Goal: Task Accomplishment & Management: Manage account settings

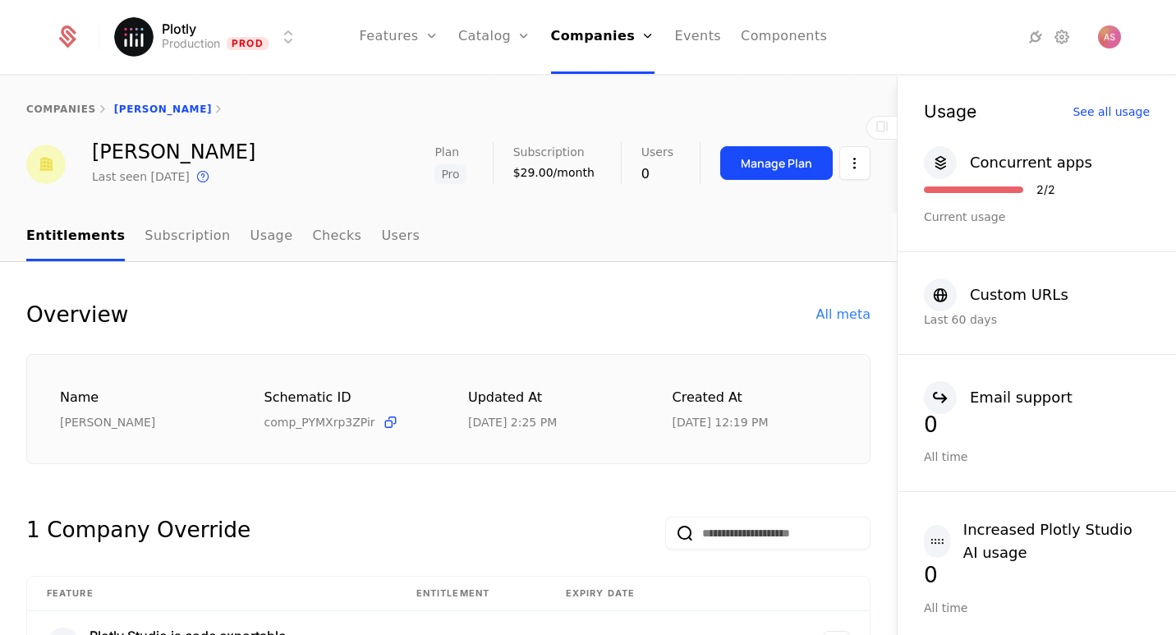
scroll to position [1431, 0]
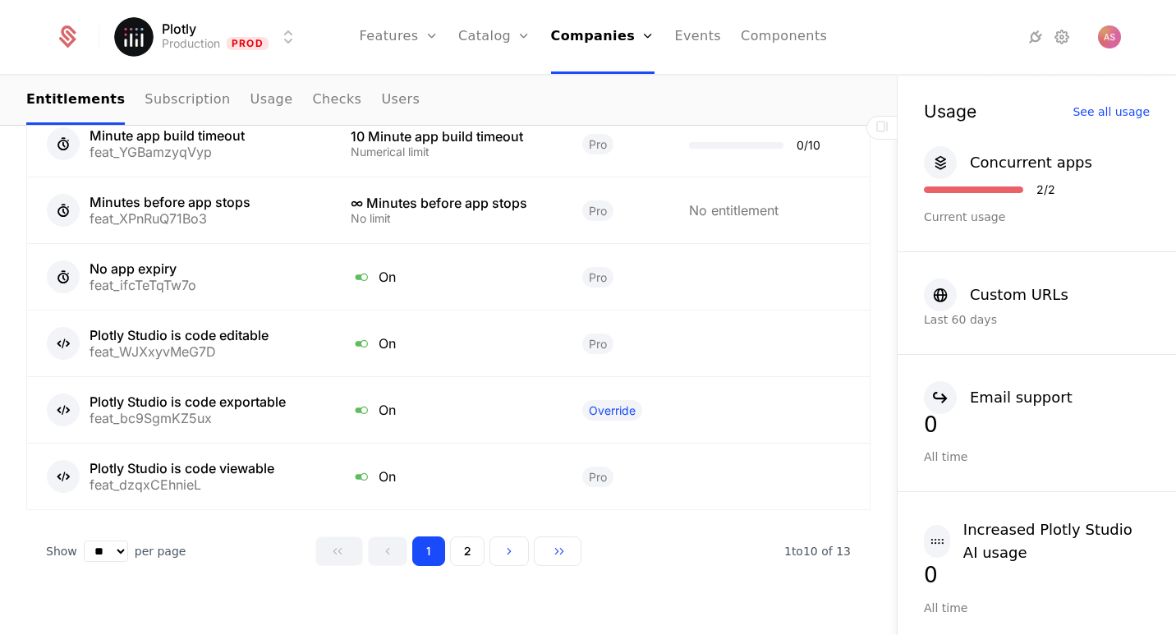
click at [614, 87] on link "Companies" at bounding box center [609, 80] width 76 height 13
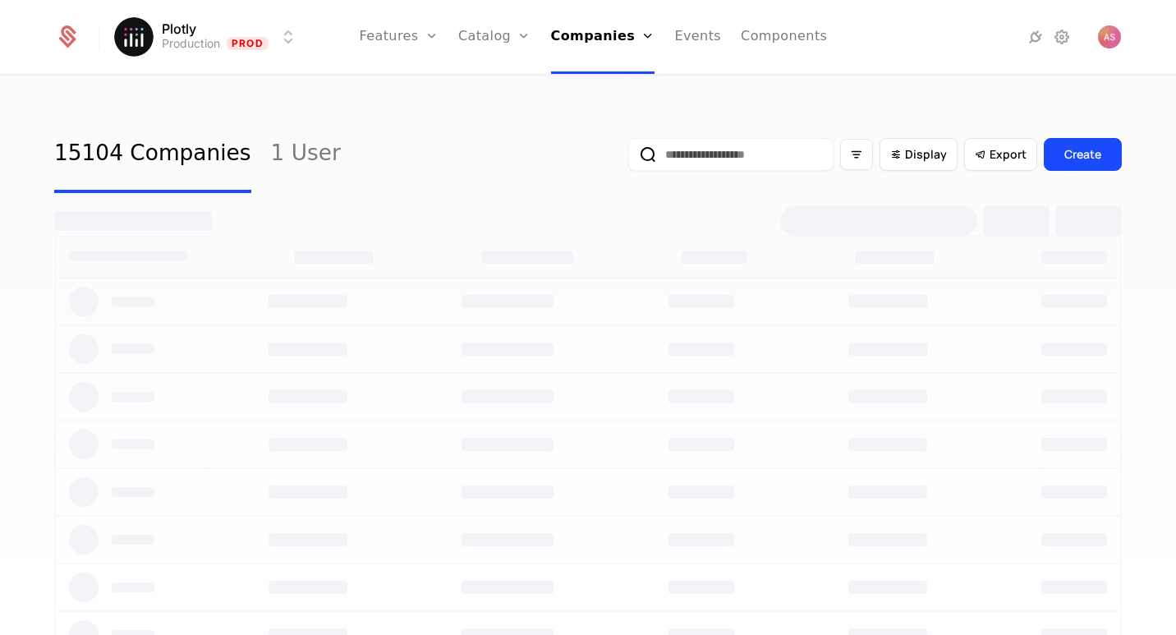
click at [662, 162] on input "email" at bounding box center [730, 154] width 205 height 33
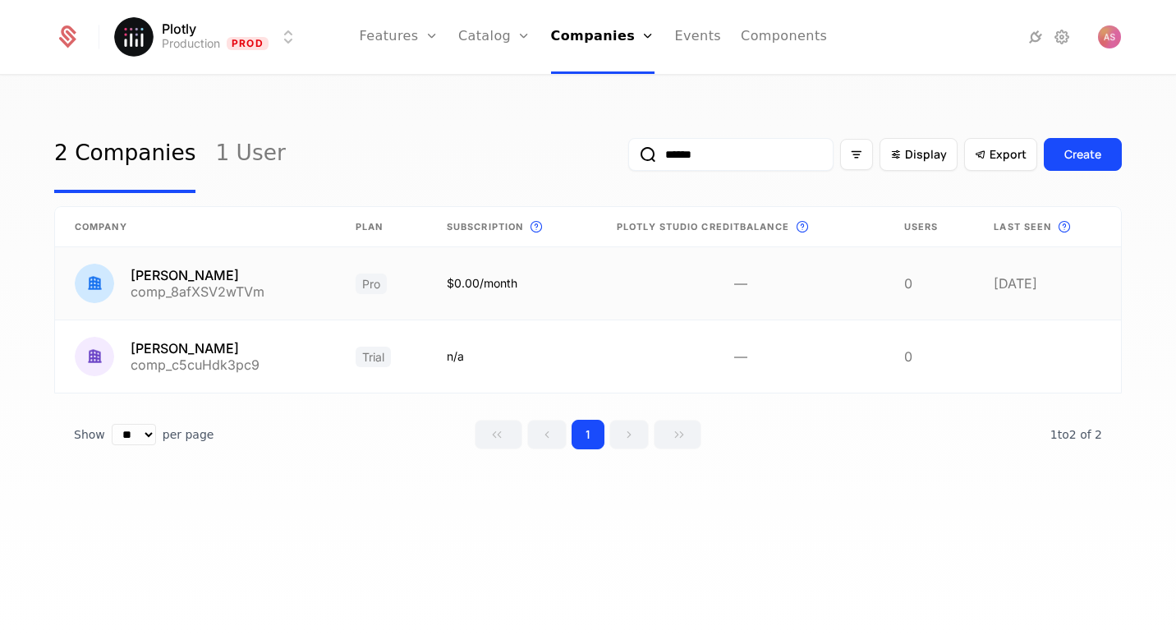
type input "******"
click at [295, 268] on link at bounding box center [195, 283] width 281 height 72
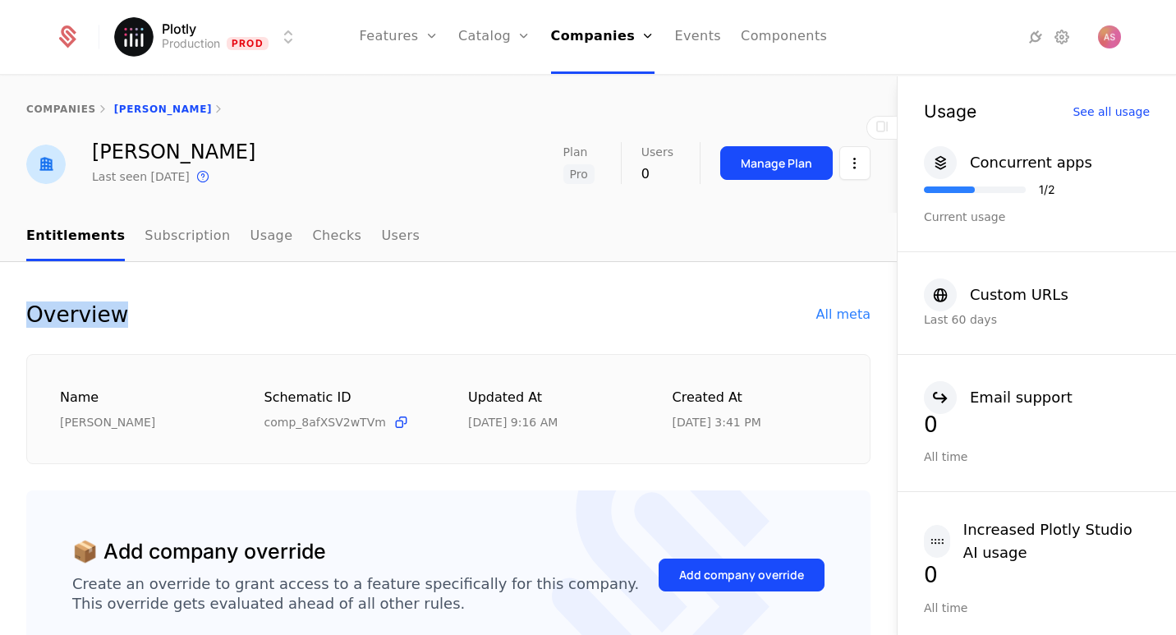
click at [812, 163] on div "Manage Plan" at bounding box center [776, 163] width 71 height 16
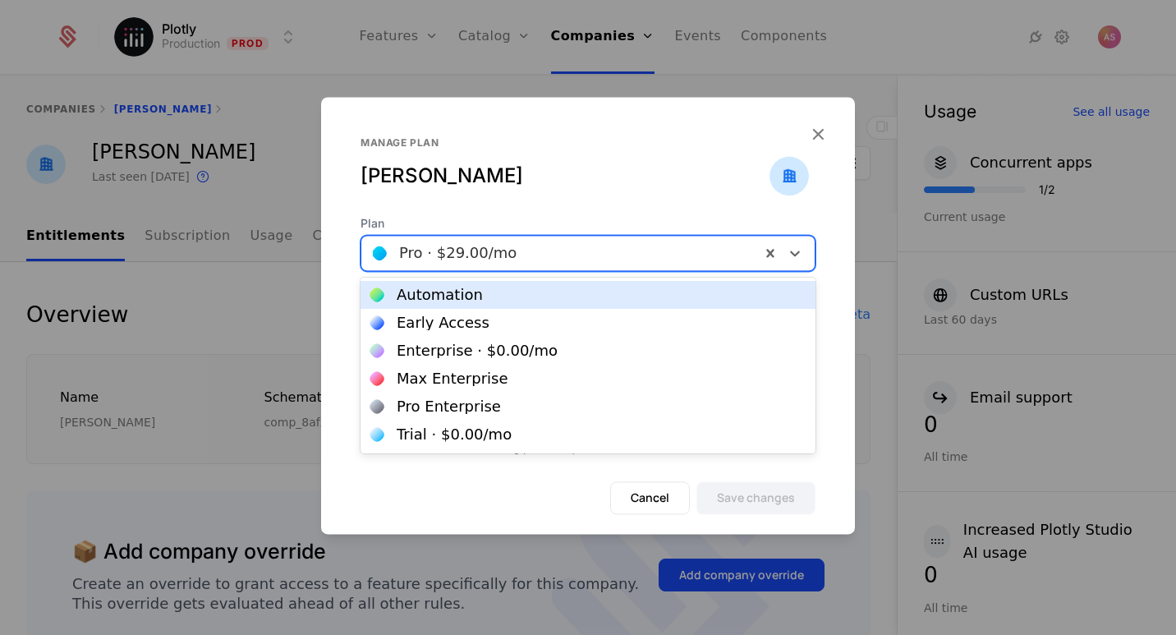
click at [485, 250] on div "Pro · $29.00 /mo" at bounding box center [457, 253] width 117 height 15
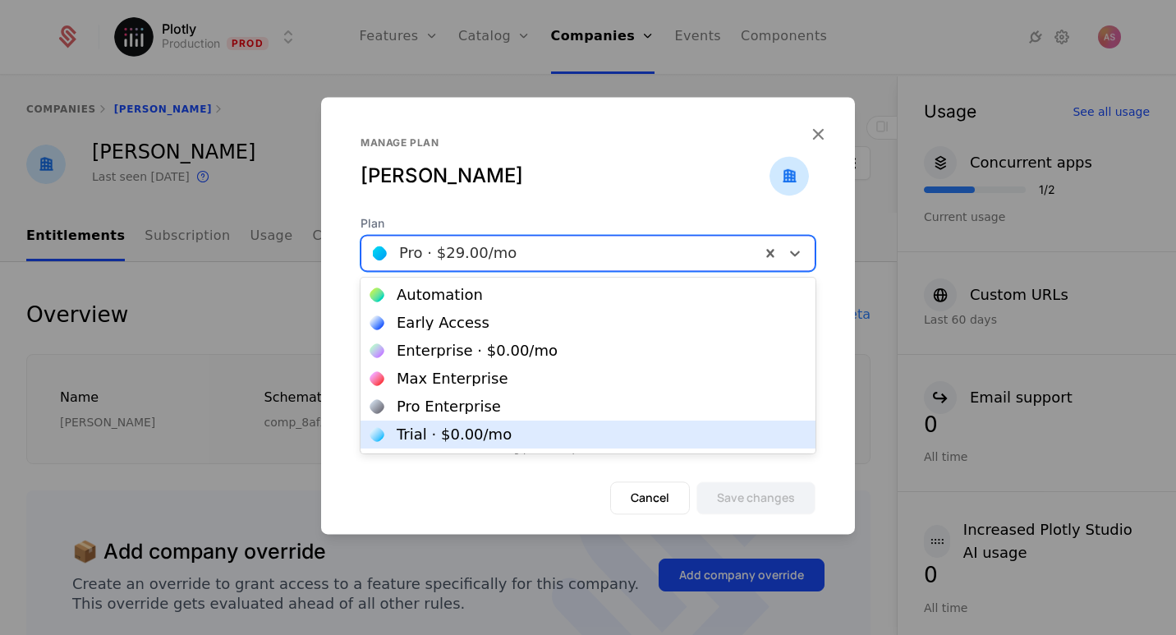
click at [460, 426] on div "Trial · $0.00 /mo" at bounding box center [588, 435] width 455 height 28
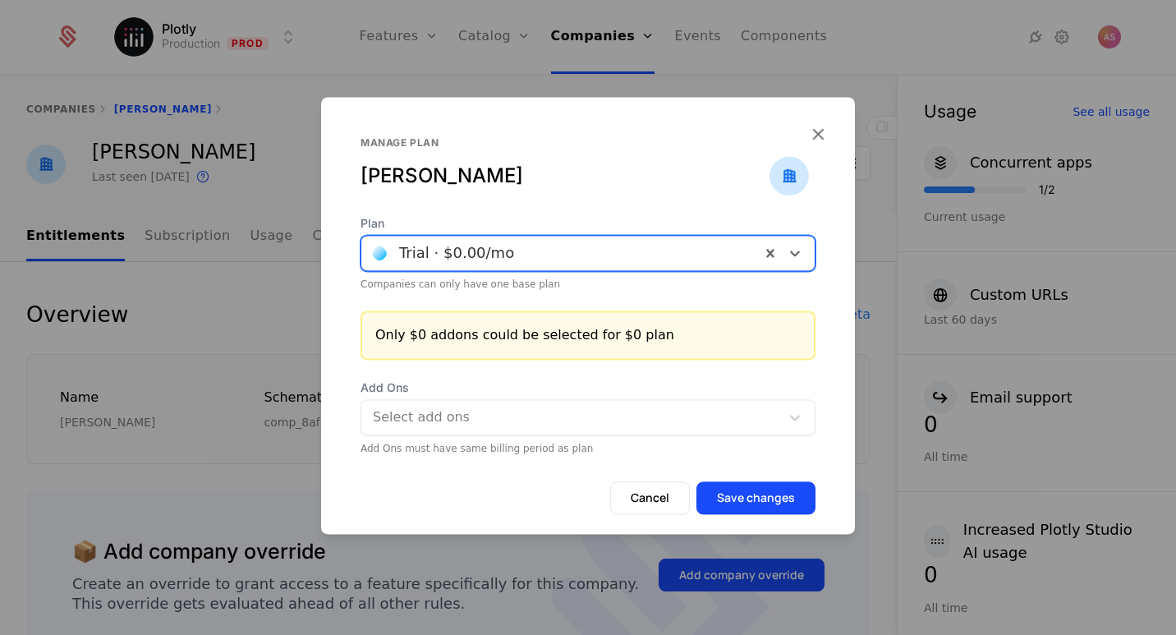
click at [763, 506] on button "Save changes" at bounding box center [756, 497] width 119 height 33
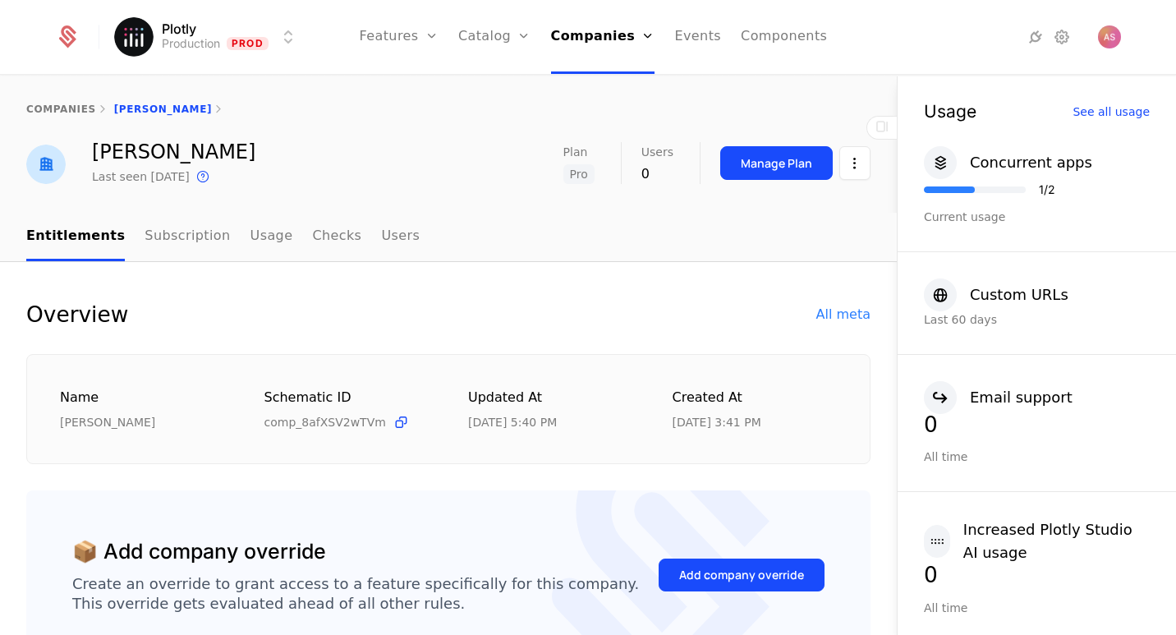
click at [619, 87] on link "Companies" at bounding box center [609, 80] width 76 height 13
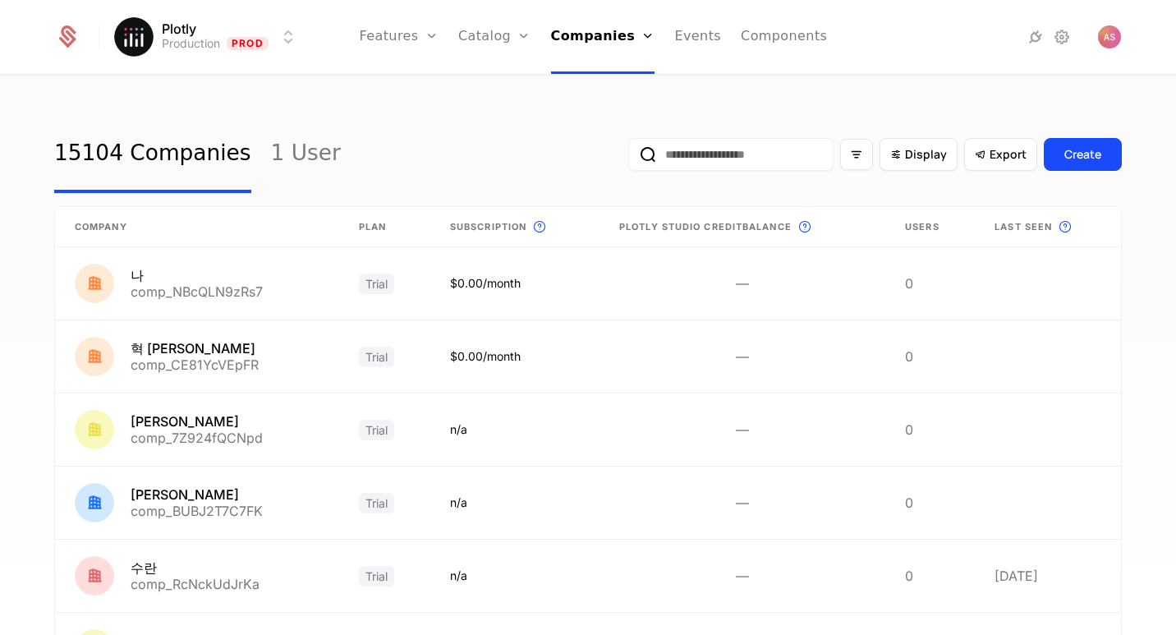
click at [697, 160] on input "email" at bounding box center [730, 154] width 205 height 33
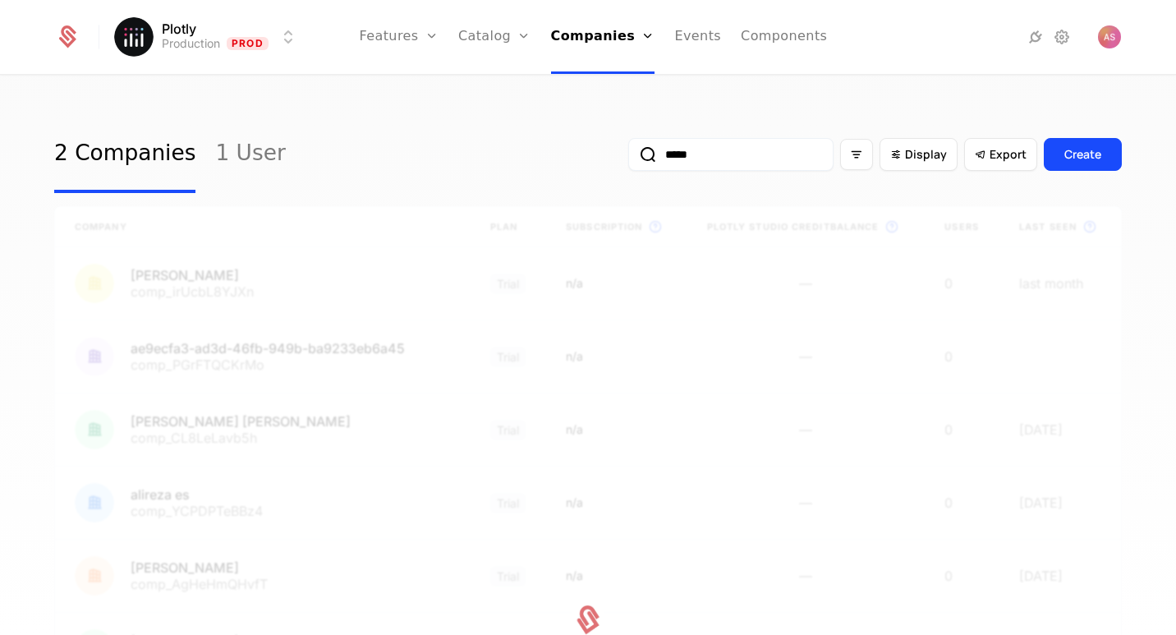
type input "******"
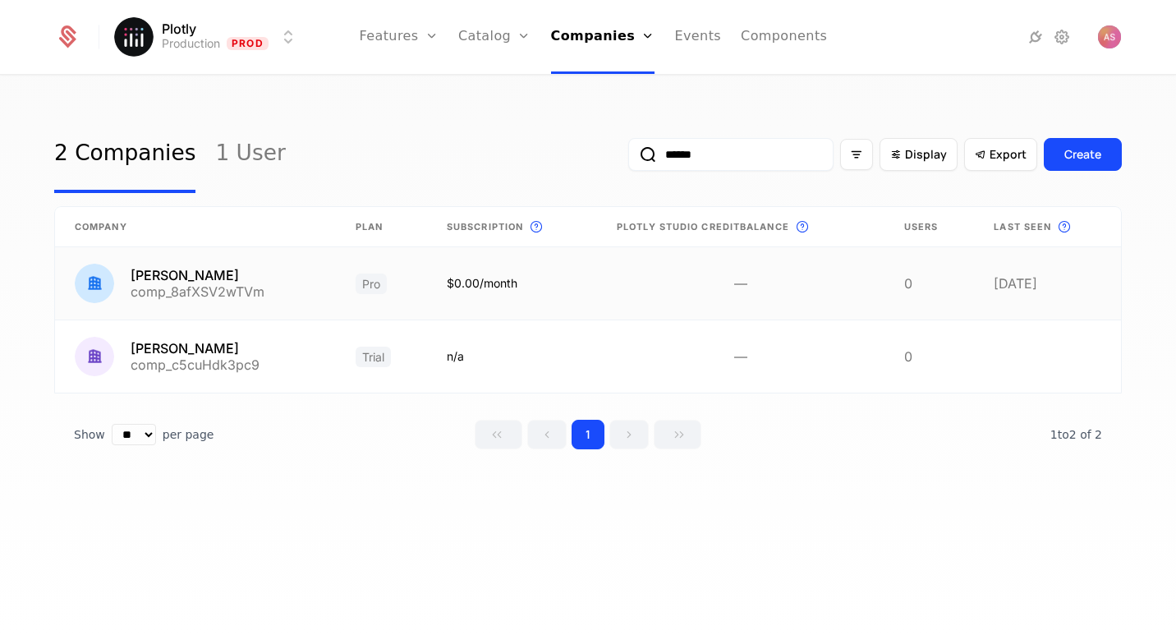
click at [354, 288] on link at bounding box center [381, 283] width 91 height 72
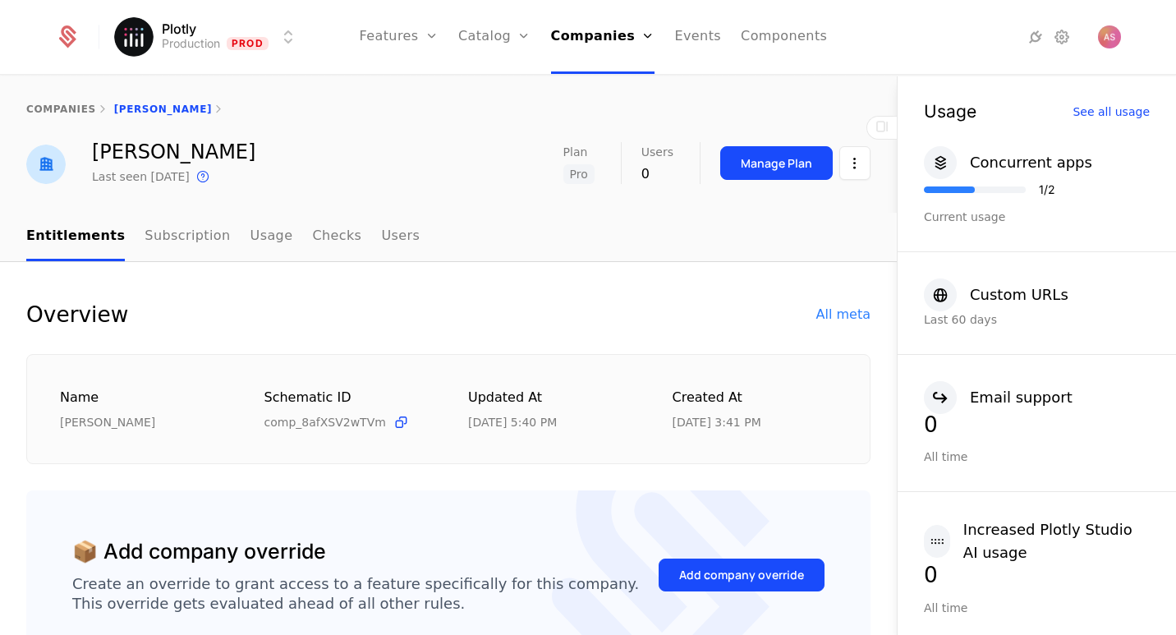
click at [745, 163] on div "Manage Plan" at bounding box center [776, 163] width 71 height 16
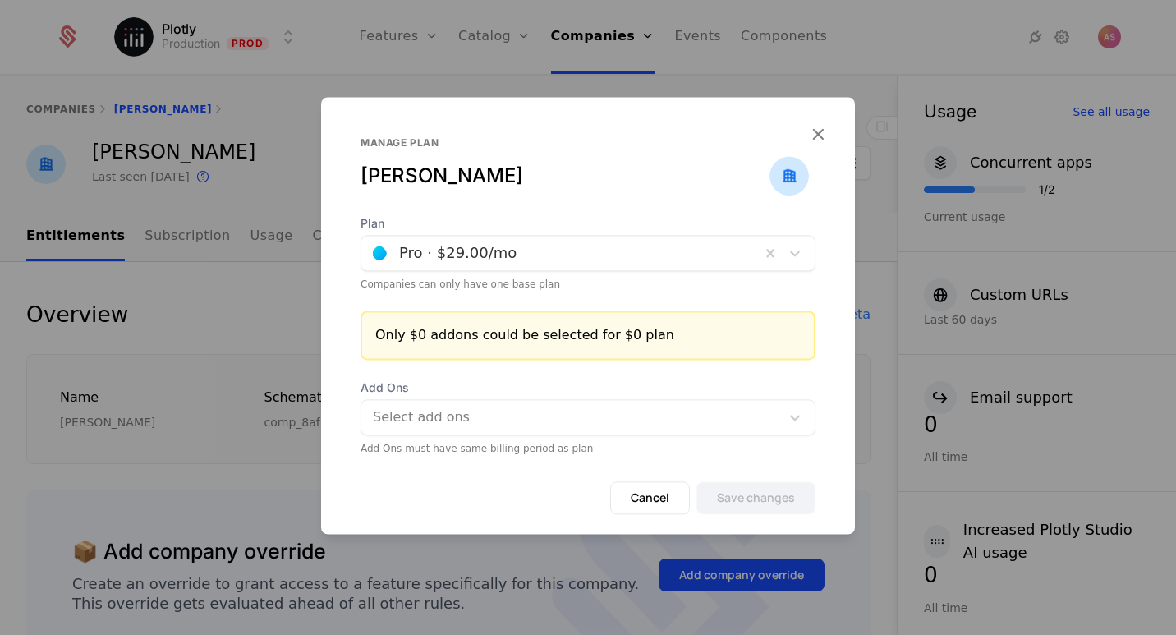
click at [738, 256] on div at bounding box center [561, 253] width 376 height 23
click at [602, 211] on div "Manage plan [PERSON_NAME]" at bounding box center [588, 175] width 455 height 79
click at [638, 496] on button "Cancel" at bounding box center [650, 497] width 80 height 33
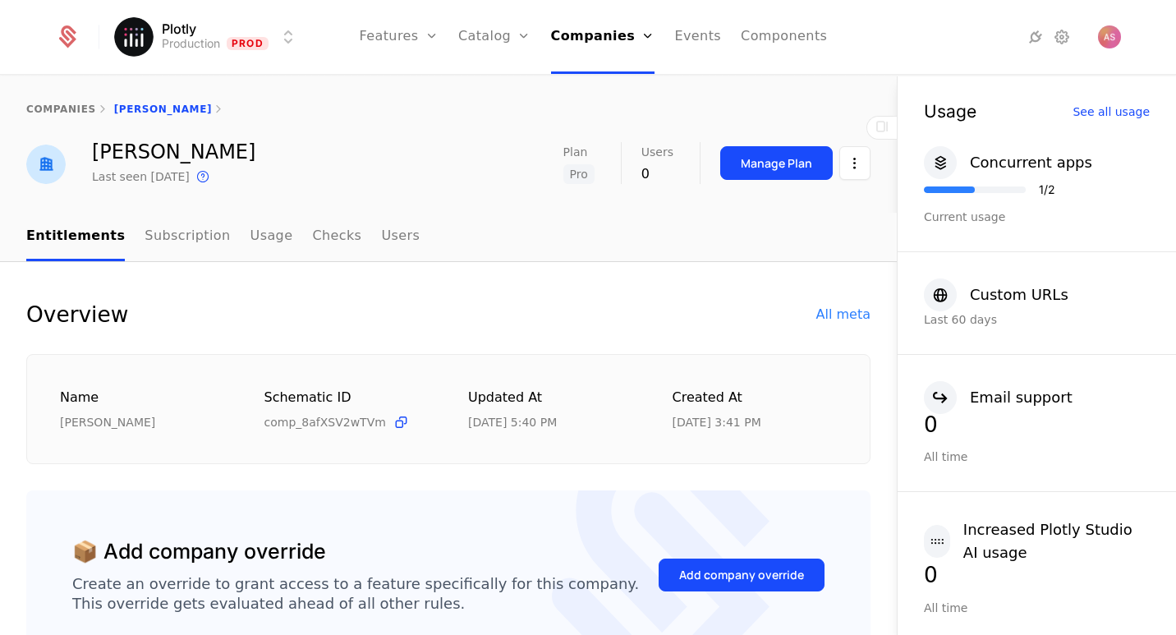
click at [777, 160] on div "Manage Plan" at bounding box center [776, 163] width 71 height 16
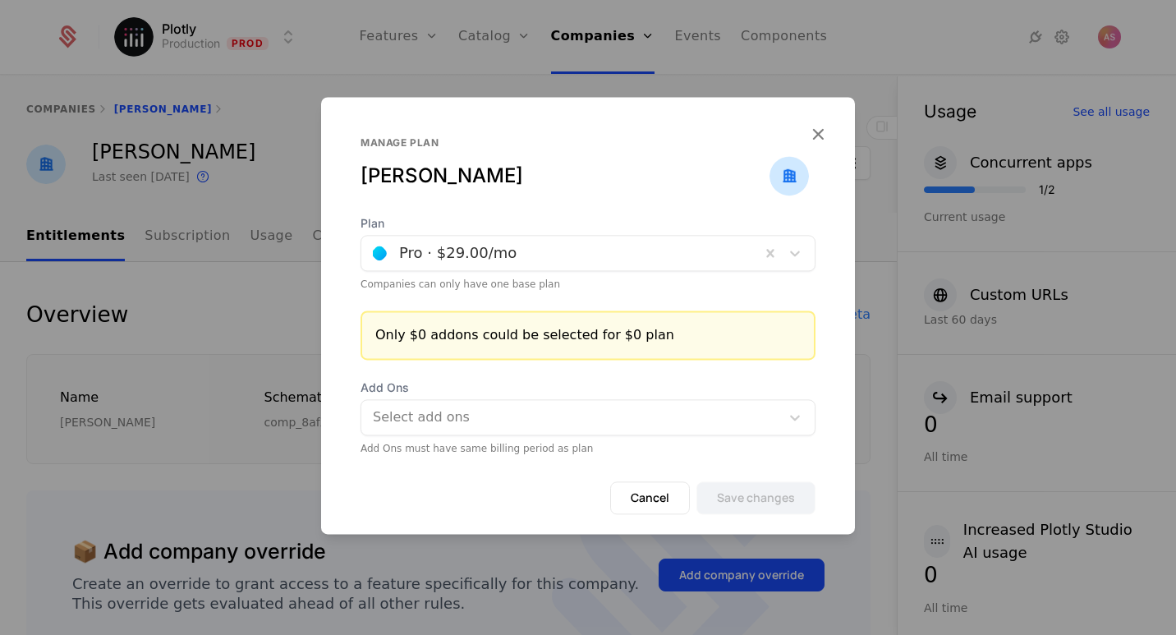
click at [629, 252] on div at bounding box center [561, 253] width 376 height 23
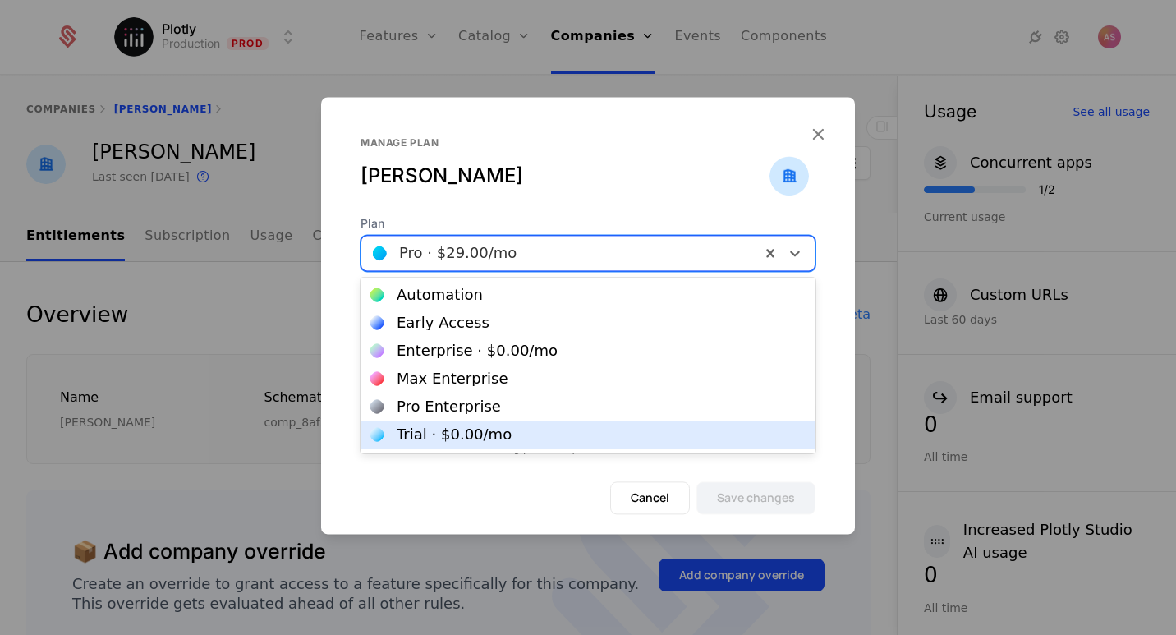
click at [459, 435] on div "Trial · $0.00 /mo" at bounding box center [454, 434] width 115 height 15
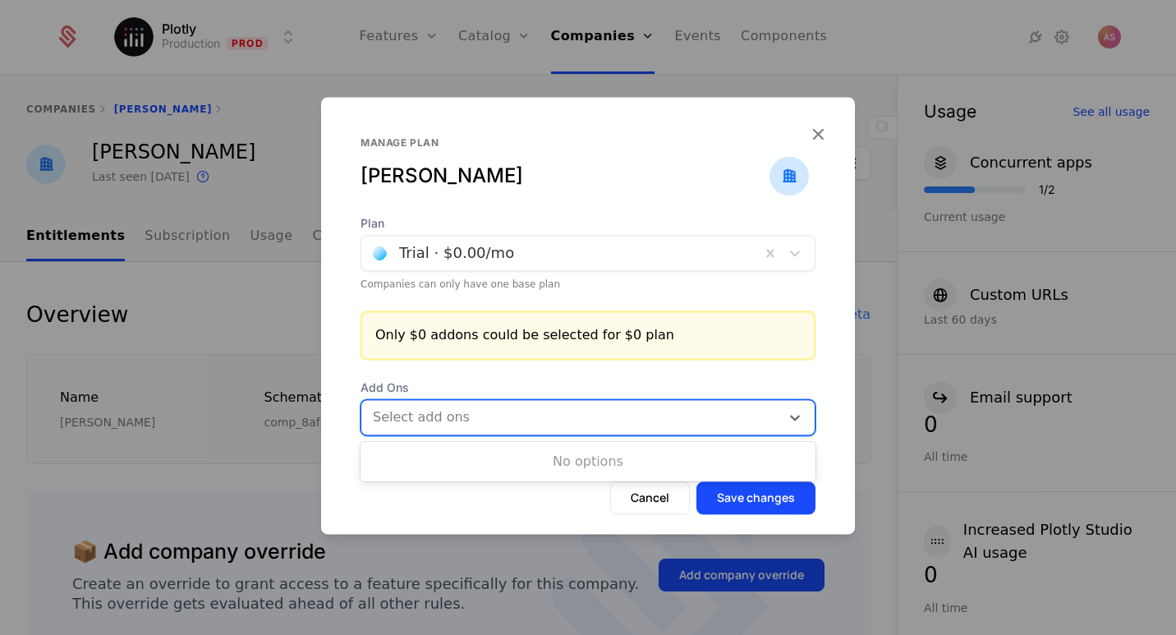
click at [749, 421] on div at bounding box center [570, 417] width 399 height 23
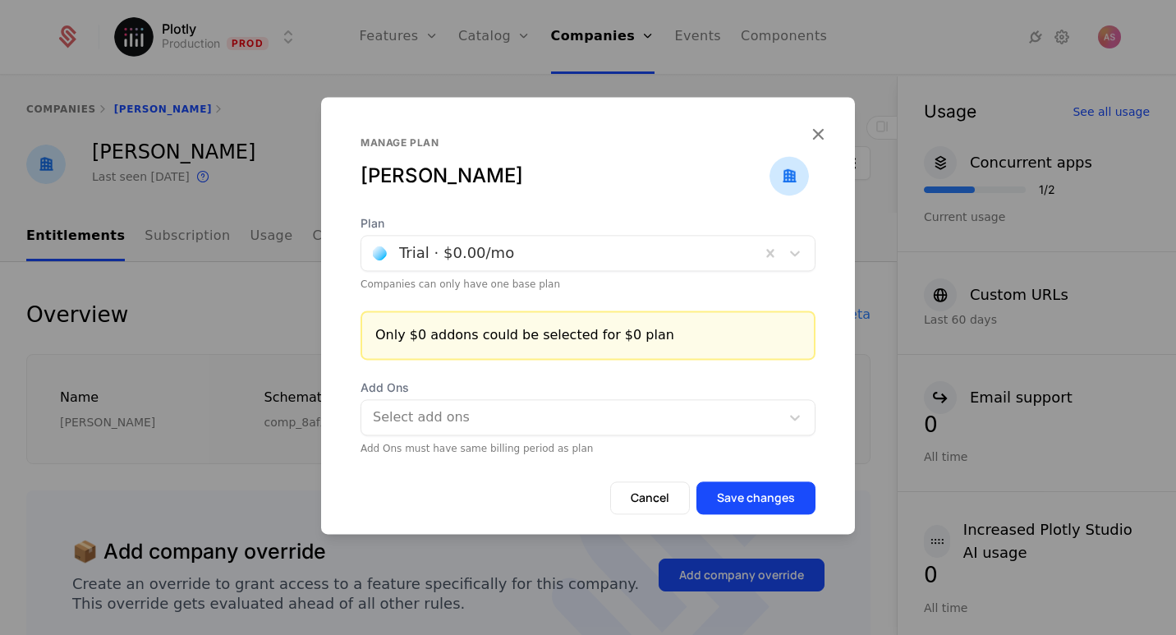
click at [756, 504] on button "Save changes" at bounding box center [756, 497] width 119 height 33
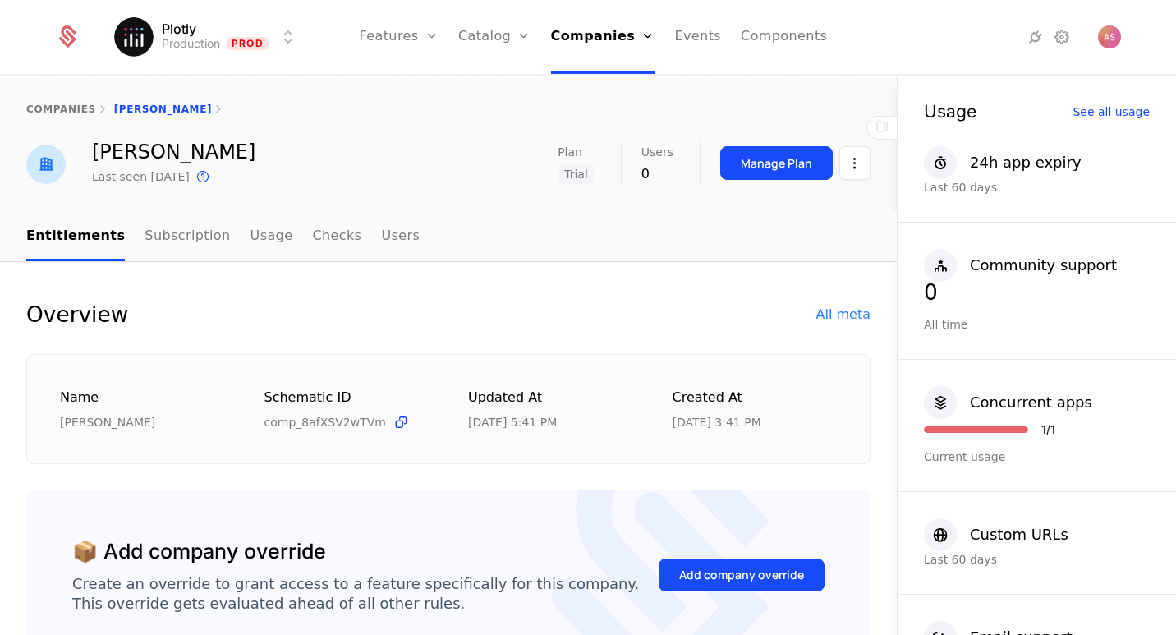
click at [613, 83] on link "Companies" at bounding box center [609, 80] width 76 height 13
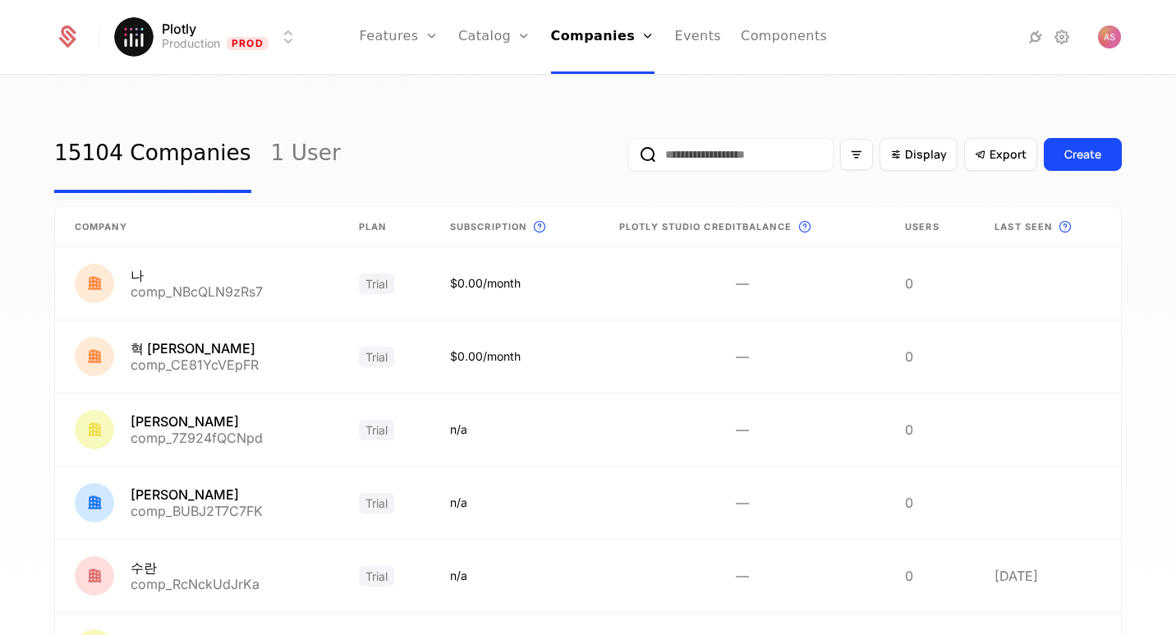
click at [688, 158] on input "email" at bounding box center [730, 154] width 205 height 33
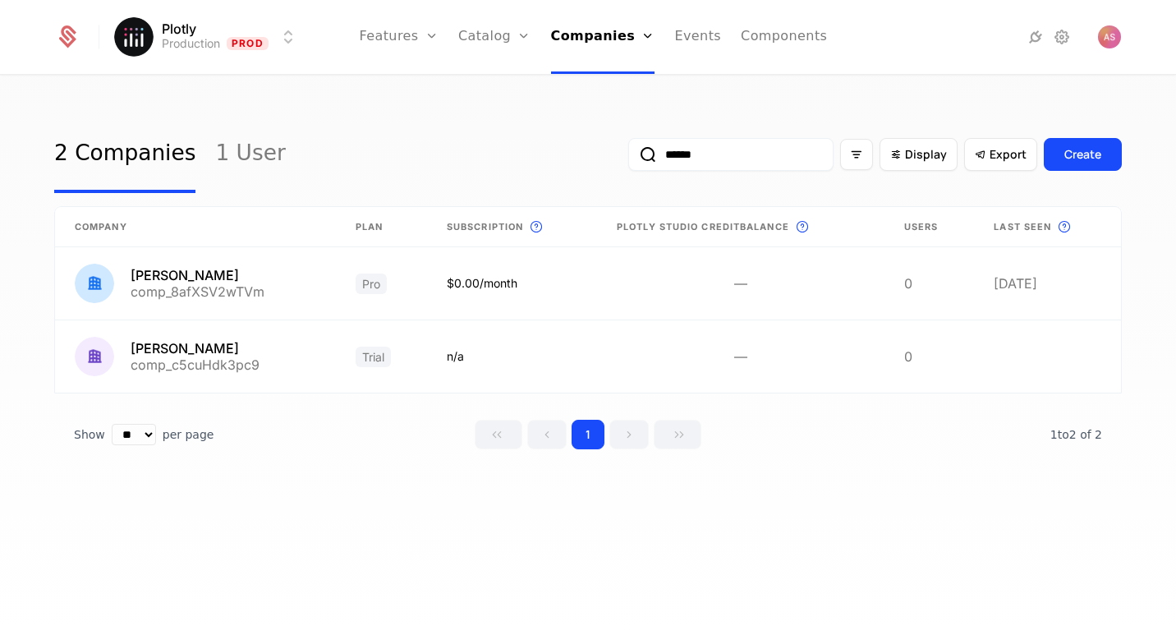
type input "******"
click at [341, 168] on div "2 Companies 1 User ****** Display Export Create" at bounding box center [588, 154] width 1068 height 77
click at [245, 284] on link at bounding box center [195, 283] width 281 height 72
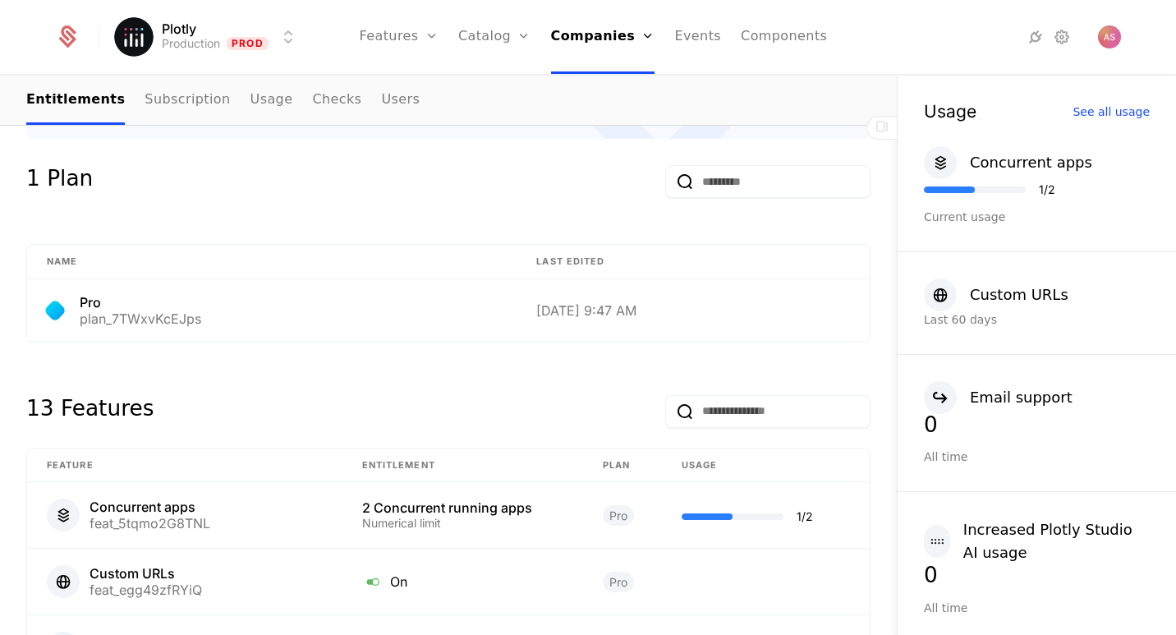
scroll to position [723, 0]
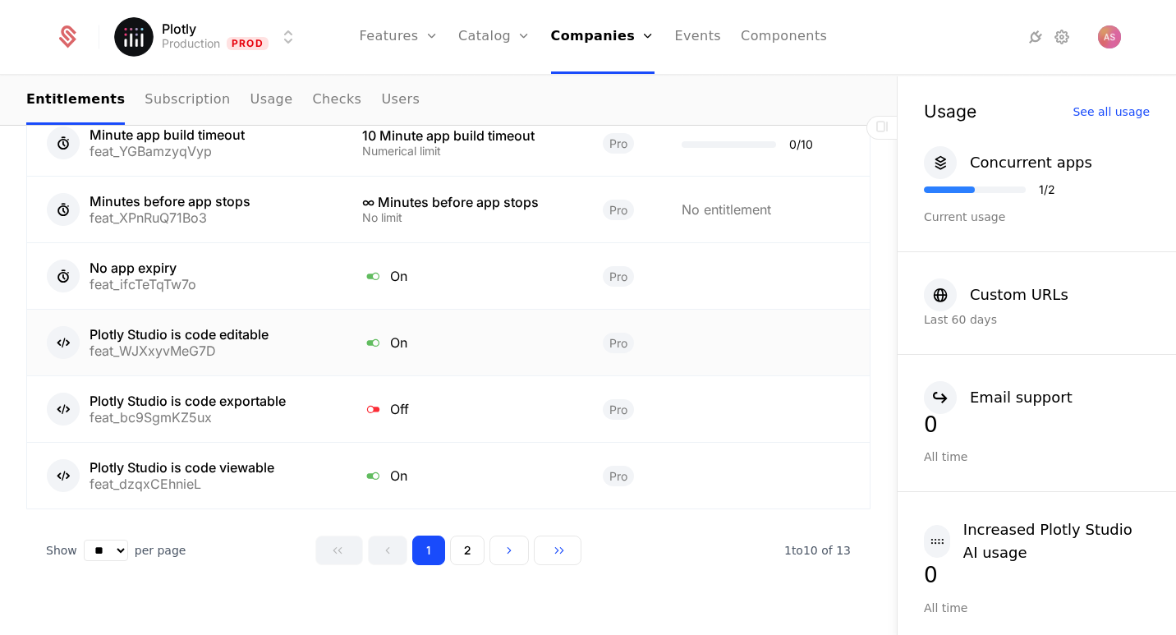
scroll to position [1353, 0]
click at [468, 536] on button "2" at bounding box center [467, 551] width 35 height 30
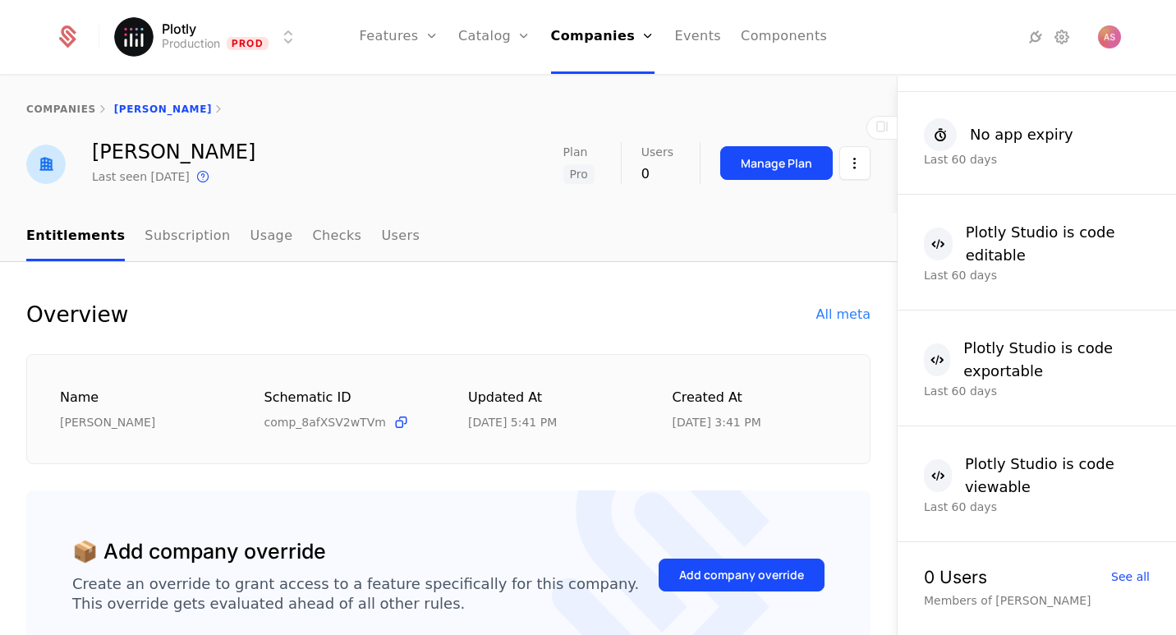
click at [312, 240] on link "Checks" at bounding box center [336, 237] width 49 height 48
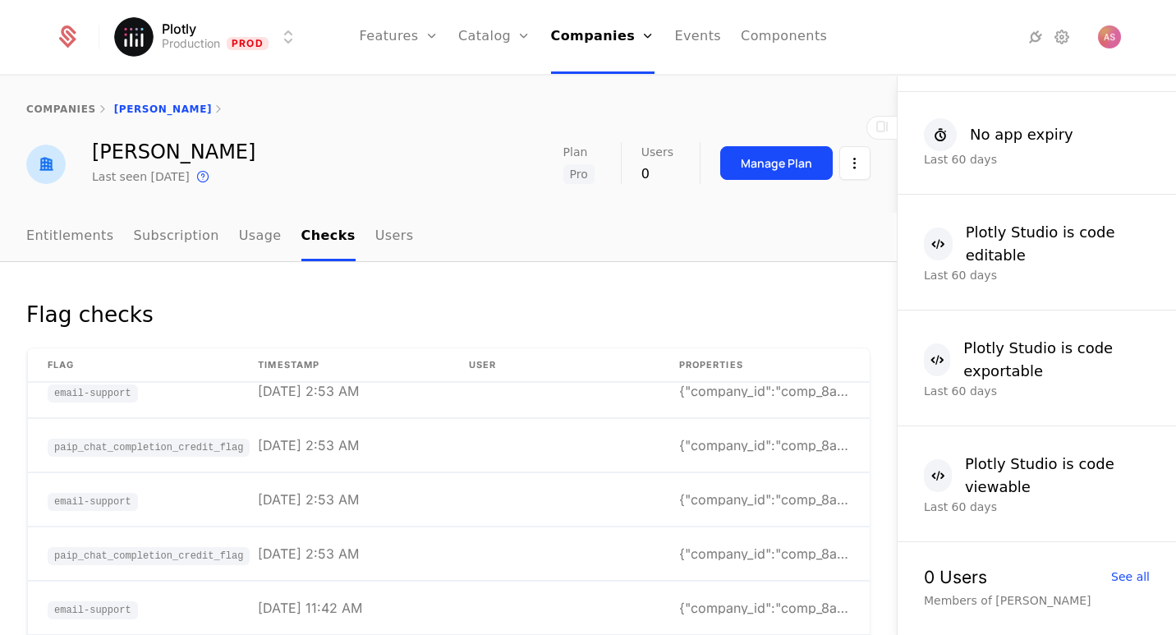
scroll to position [237, 0]
click at [242, 239] on link "Usage" at bounding box center [260, 237] width 43 height 48
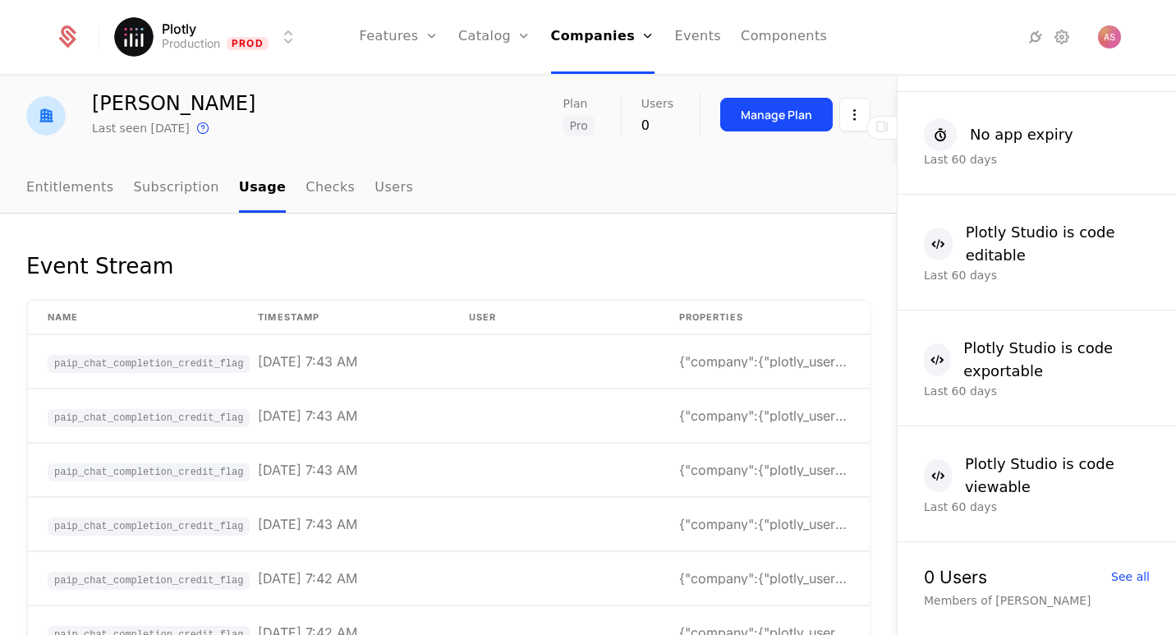
scroll to position [68, 0]
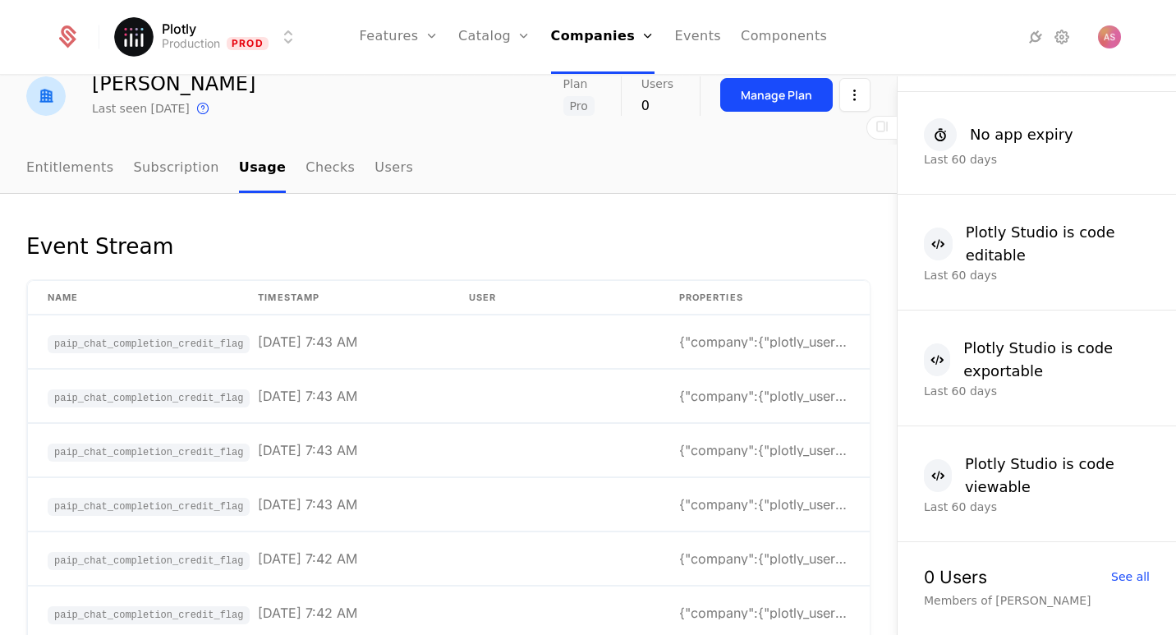
click at [165, 179] on link "Subscription" at bounding box center [176, 169] width 85 height 48
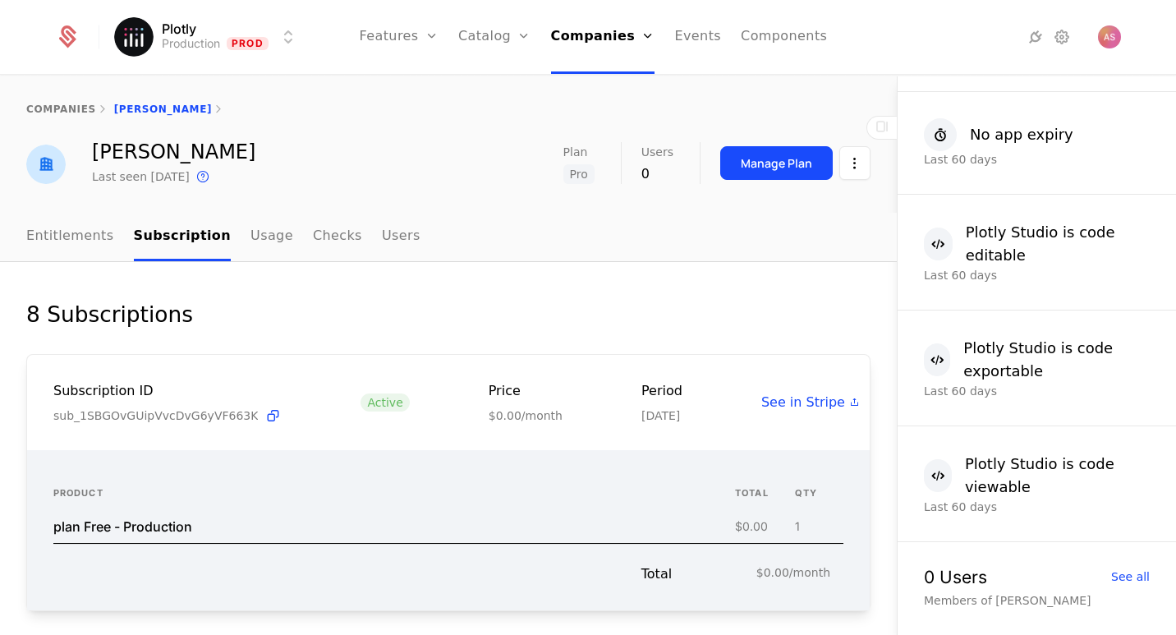
click at [99, 233] on link "Entitlements" at bounding box center [70, 237] width 88 height 48
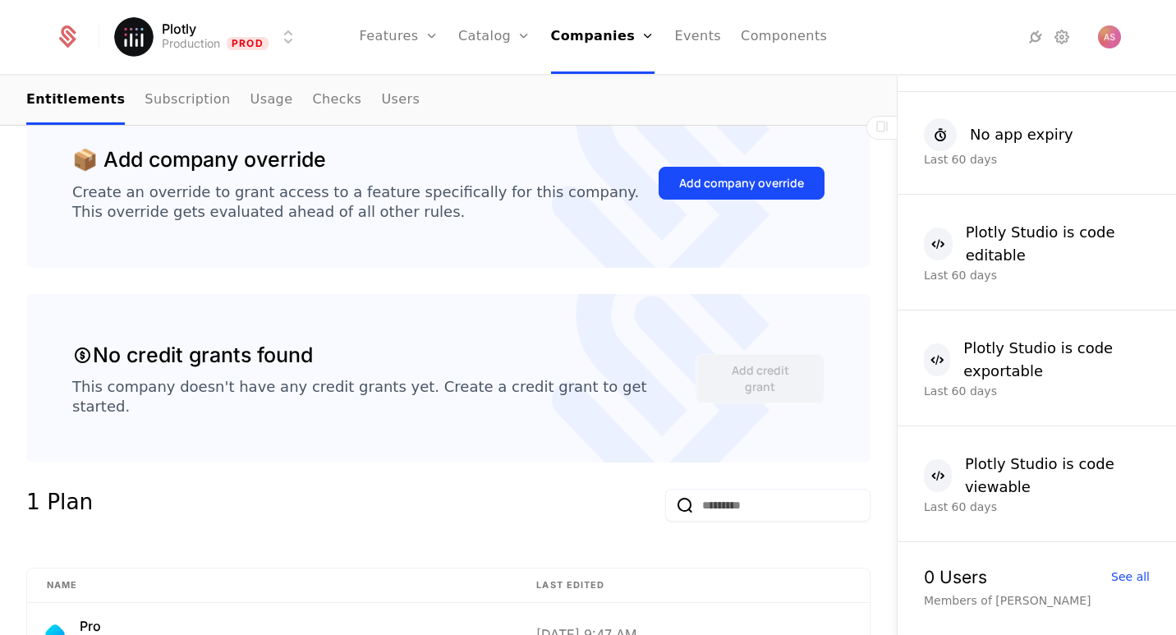
scroll to position [421, 0]
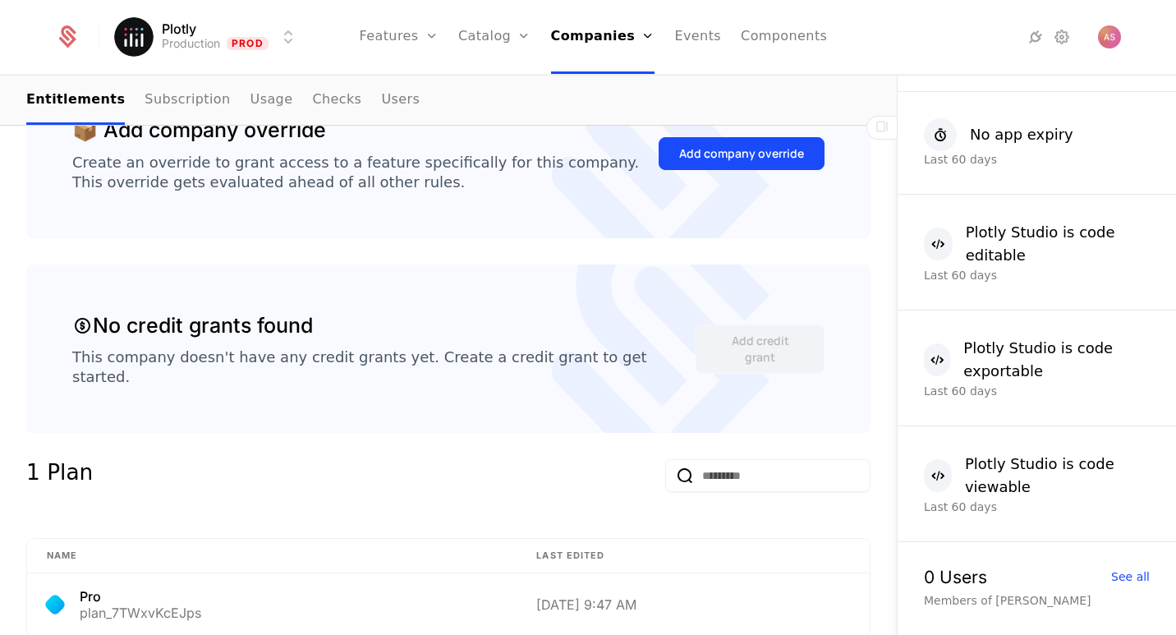
click at [730, 163] on button "Add company override" at bounding box center [742, 153] width 166 height 33
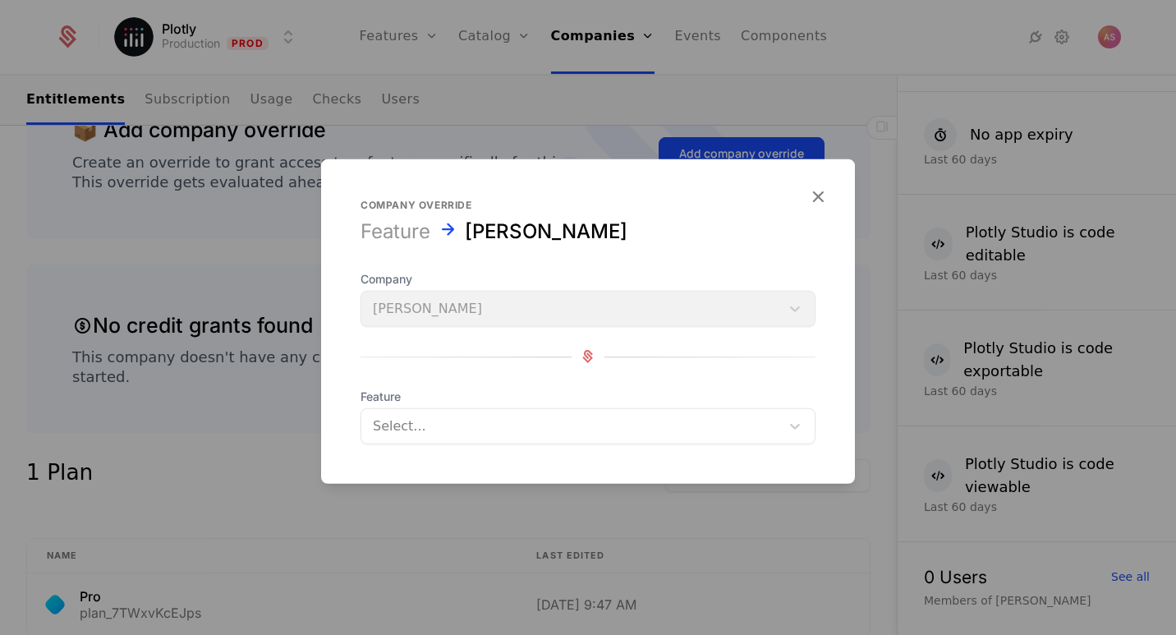
click at [627, 317] on div "Company Eszter Kovacs" at bounding box center [588, 298] width 455 height 56
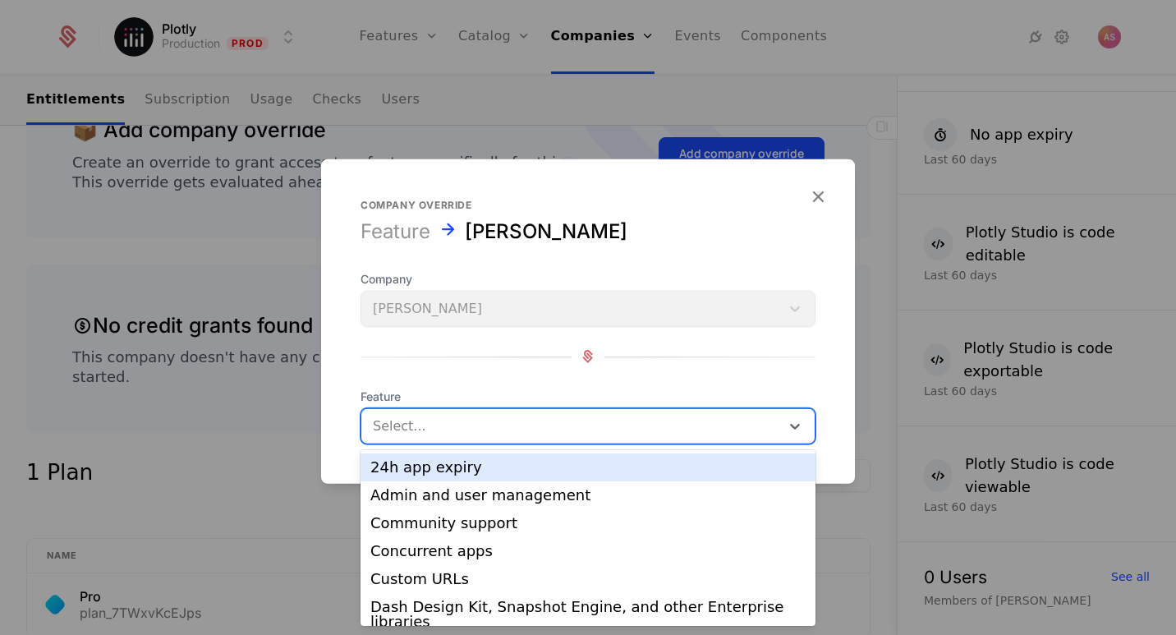
click at [624, 428] on div at bounding box center [571, 425] width 396 height 23
click at [817, 205] on icon "button" at bounding box center [817, 195] width 21 height 21
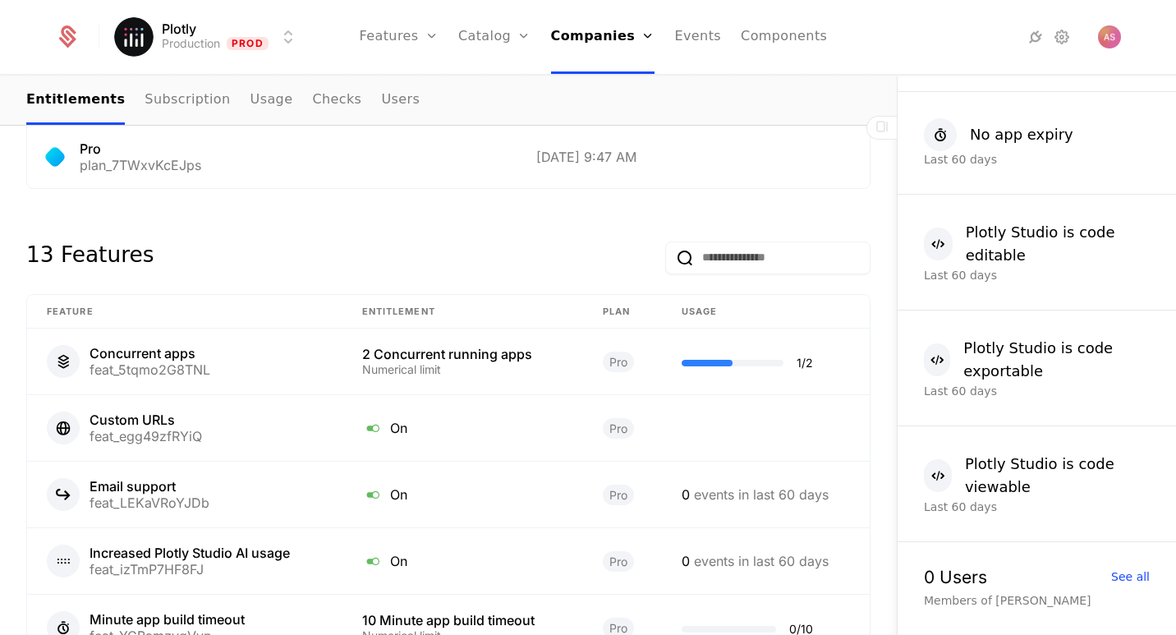
scroll to position [880, 0]
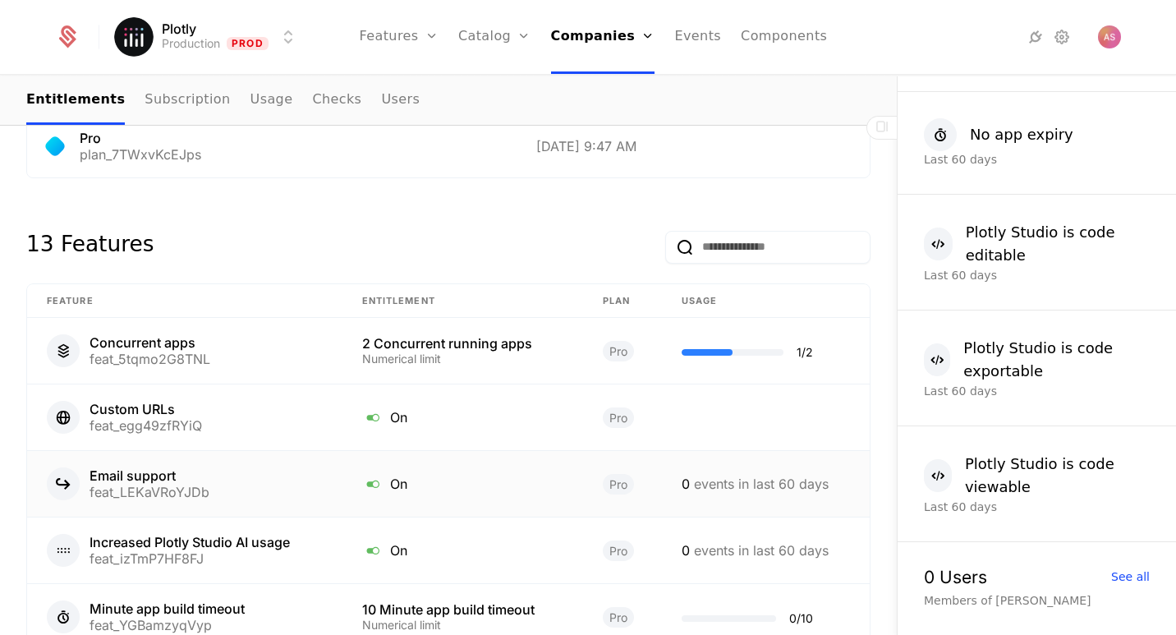
click at [116, 469] on div "Email support" at bounding box center [150, 475] width 120 height 13
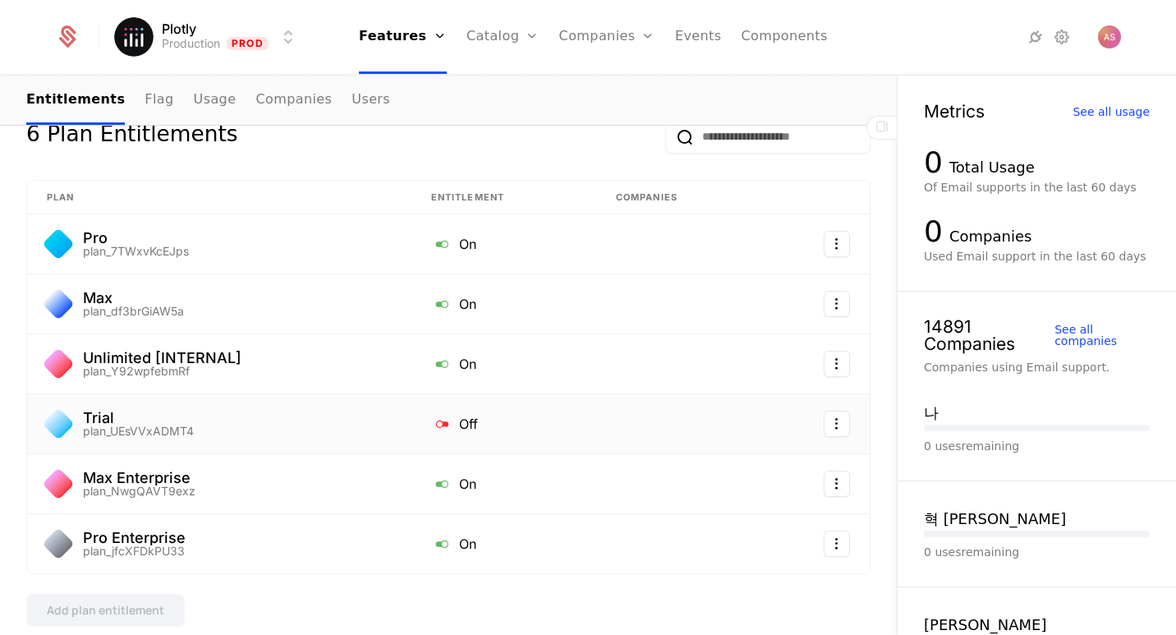
scroll to position [246, 0]
click at [439, 426] on icon at bounding box center [441, 425] width 21 height 21
click at [432, 425] on icon at bounding box center [441, 425] width 21 height 21
click at [839, 423] on html "Plotly Production Prod Features Features Flags Catalog Plans Add Ons Credits Co…" at bounding box center [588, 317] width 1176 height 635
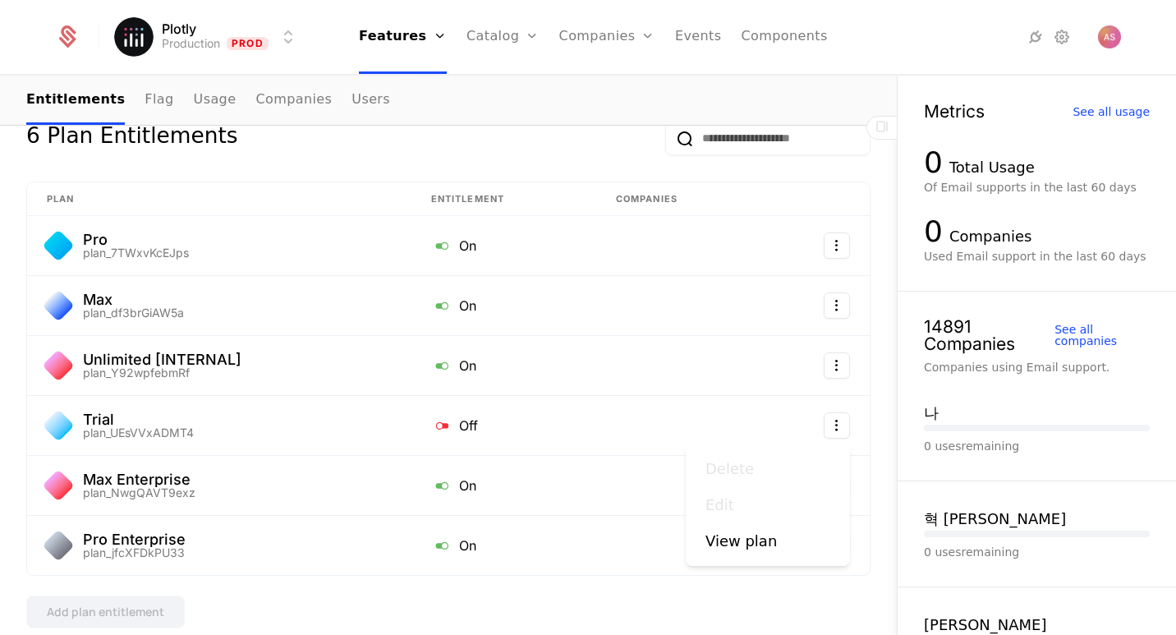
click at [747, 550] on div "View plan" at bounding box center [741, 541] width 71 height 23
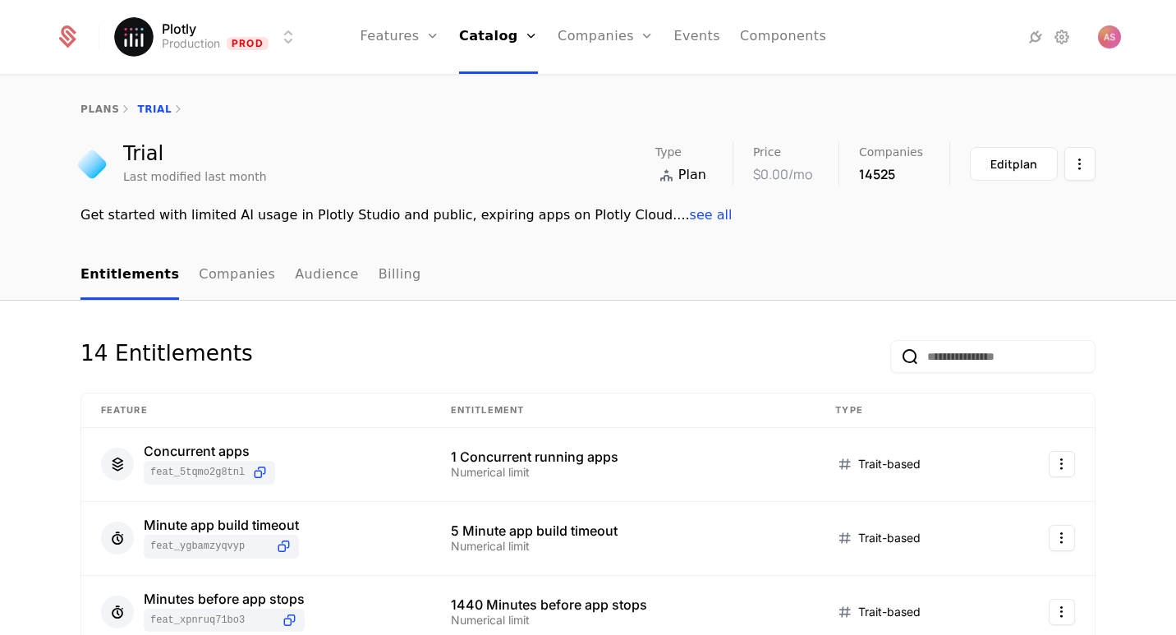
click at [382, 274] on link "Billing" at bounding box center [400, 275] width 43 height 48
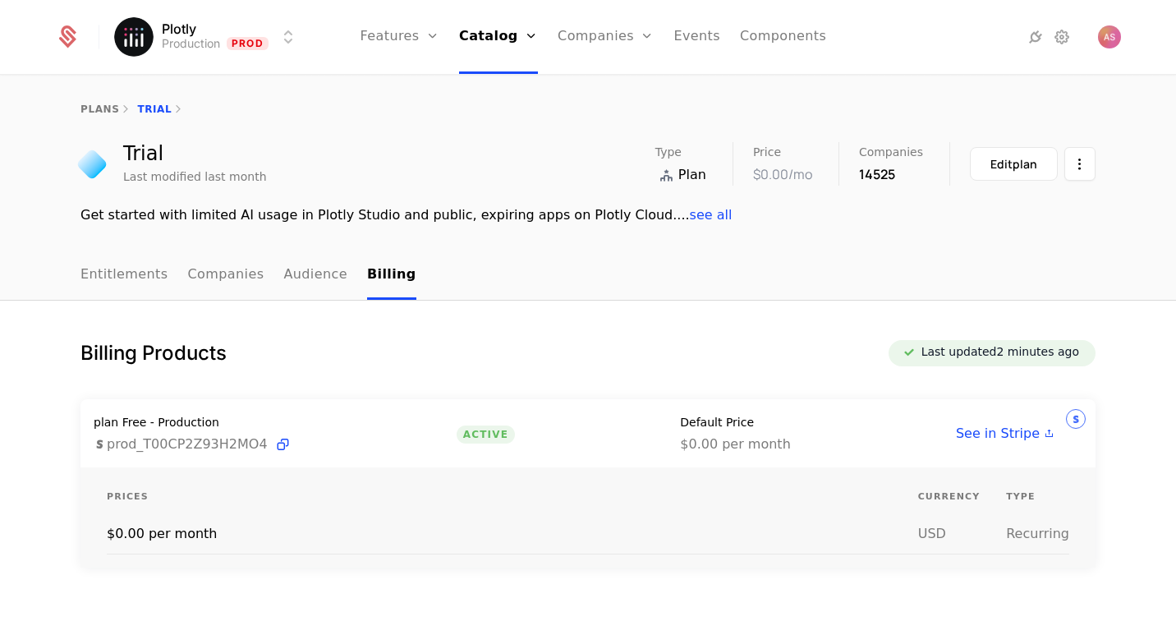
click at [314, 274] on link "Audience" at bounding box center [315, 275] width 64 height 48
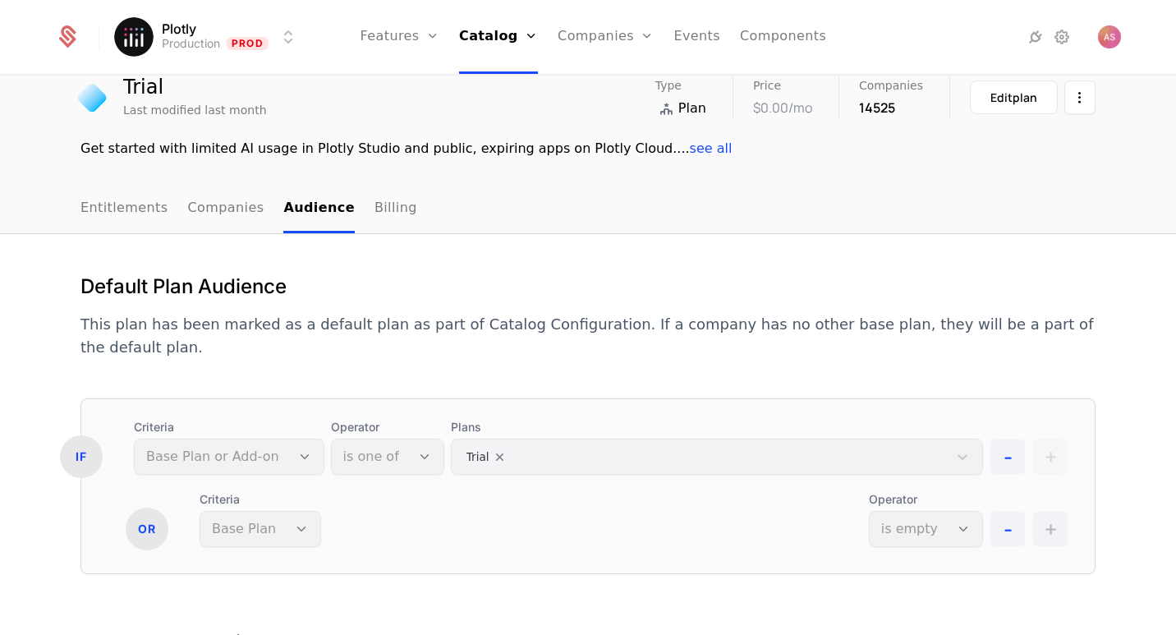
scroll to position [81, 0]
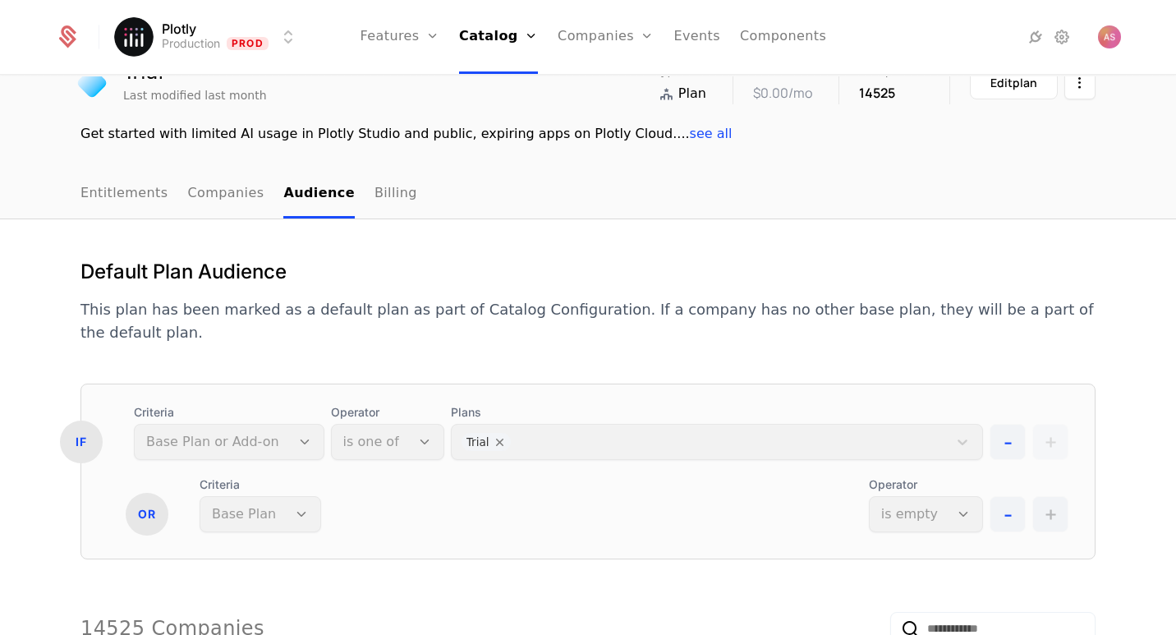
click at [212, 191] on link "Companies" at bounding box center [226, 194] width 76 height 48
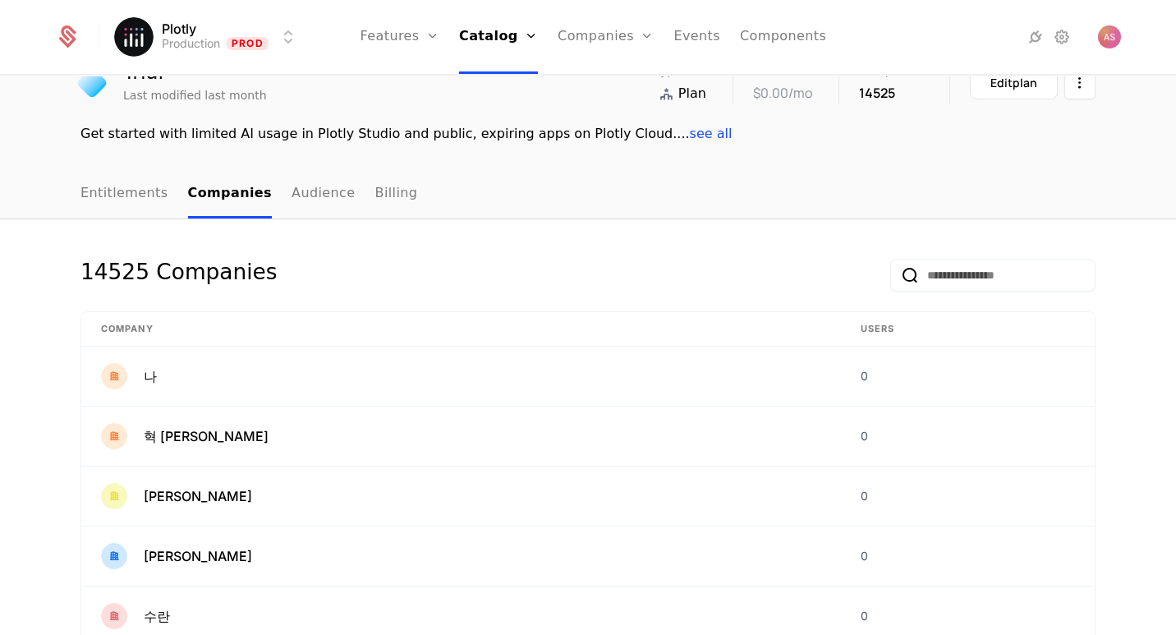
click at [136, 199] on link "Entitlements" at bounding box center [125, 194] width 88 height 48
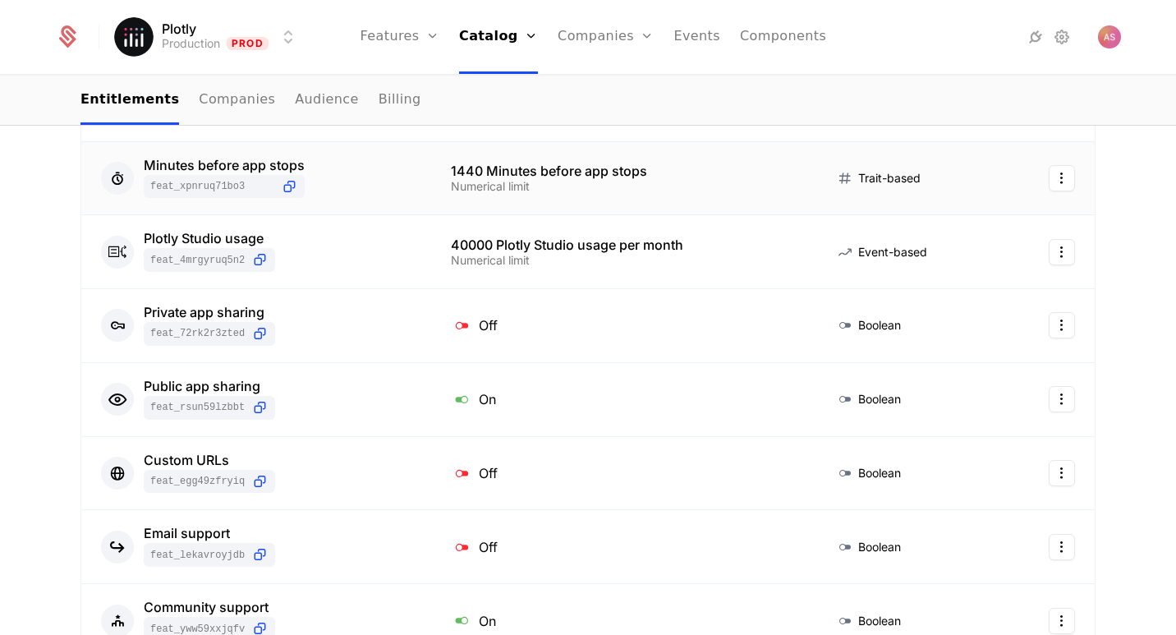
scroll to position [439, 0]
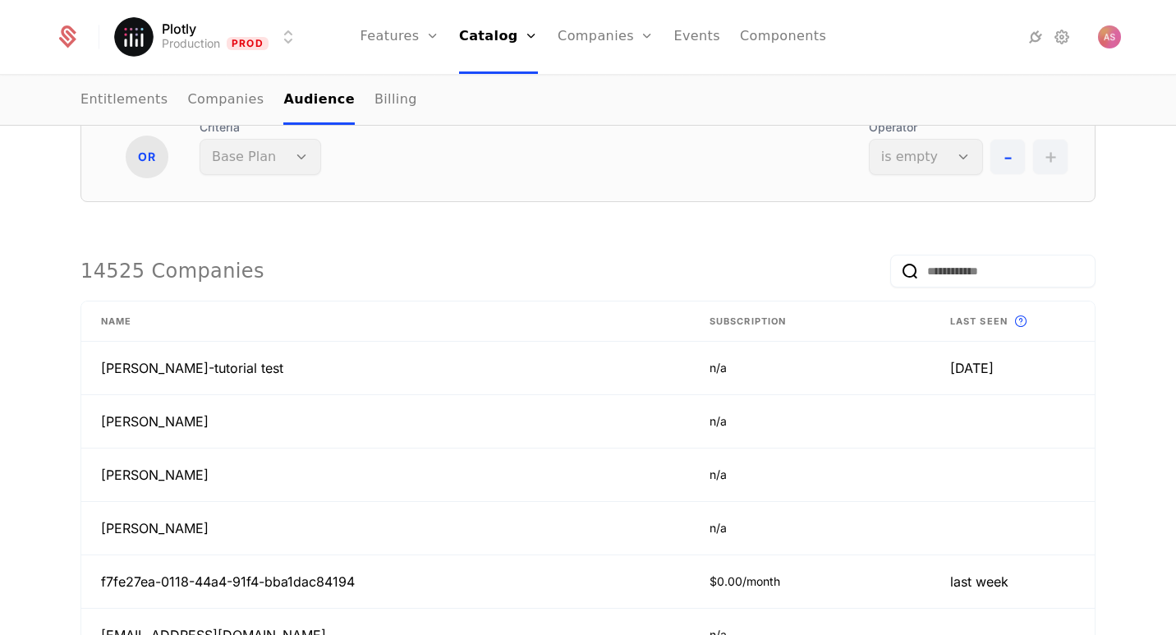
scroll to position [117, 0]
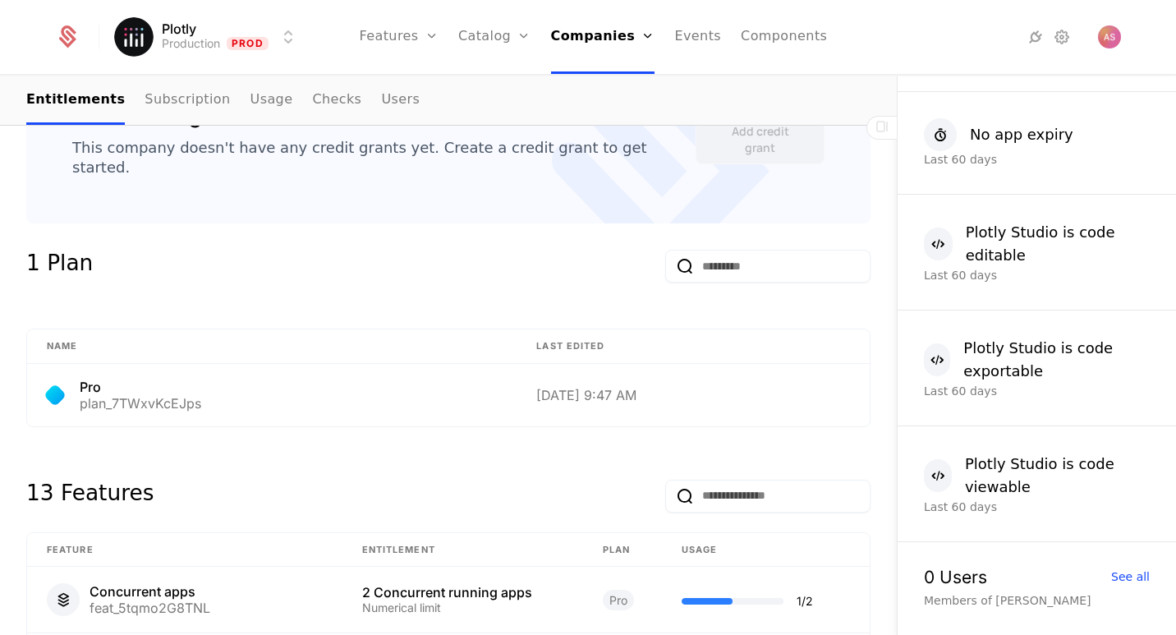
scroll to position [645, 0]
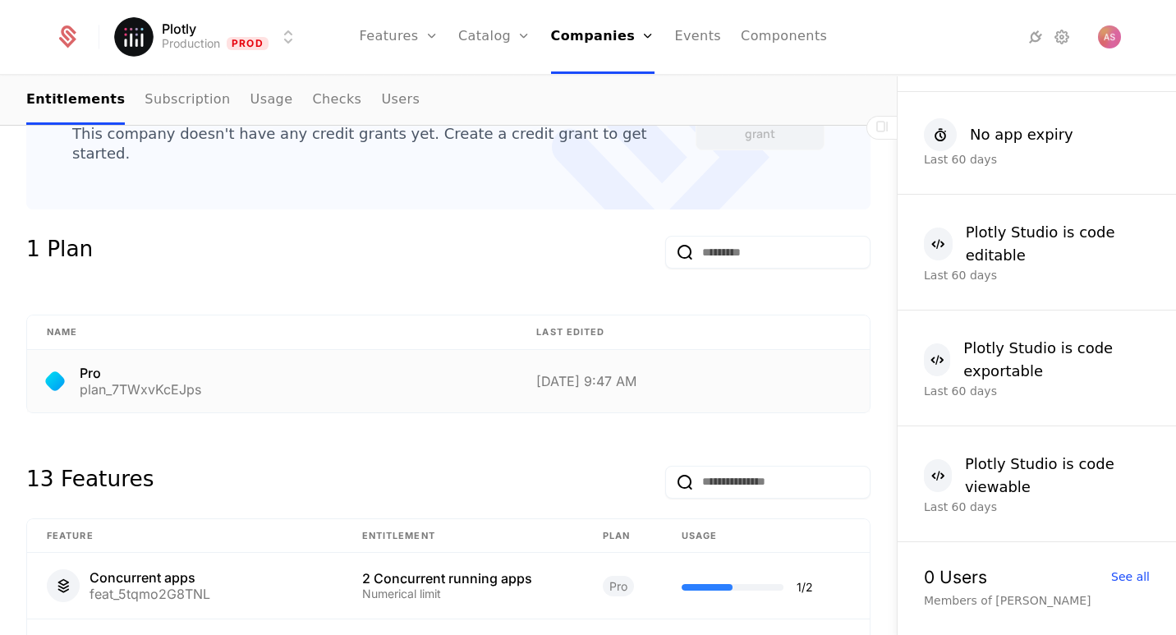
click at [630, 375] on div "[DATE] 9:47 AM" at bounding box center [693, 381] width 314 height 13
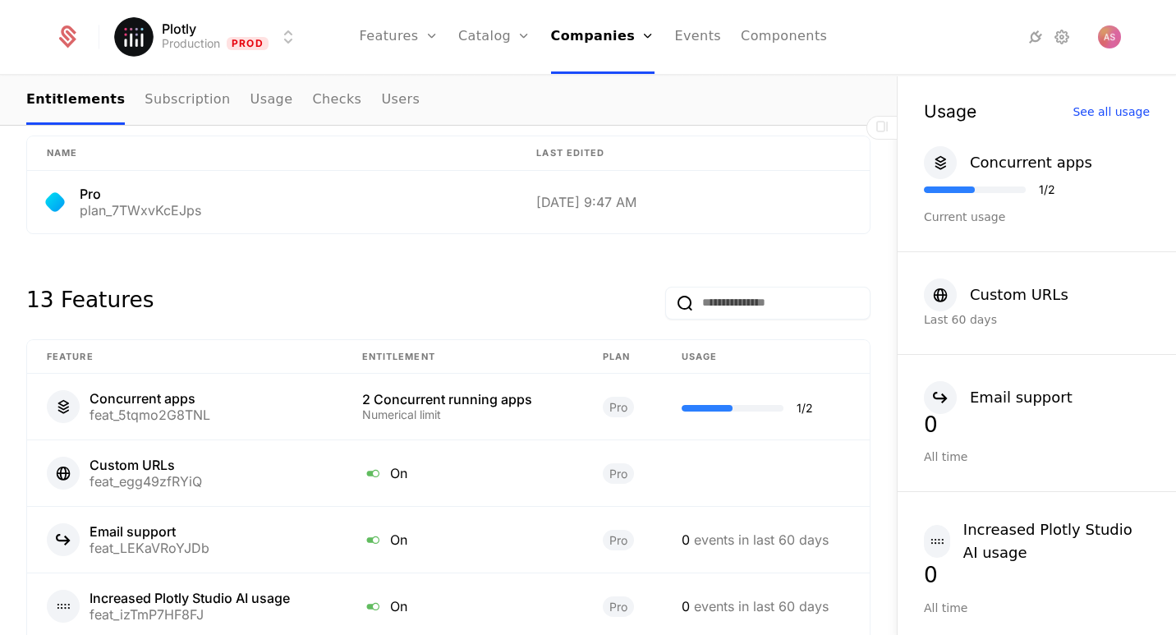
scroll to position [669, 0]
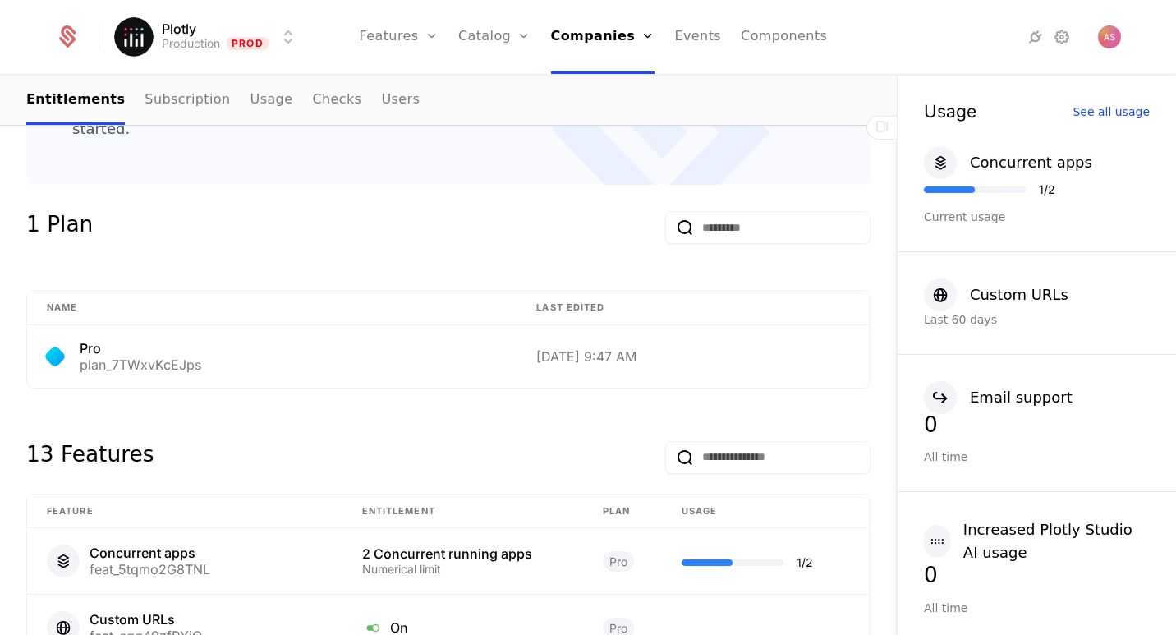
click at [616, 86] on link "Companies" at bounding box center [609, 80] width 76 height 13
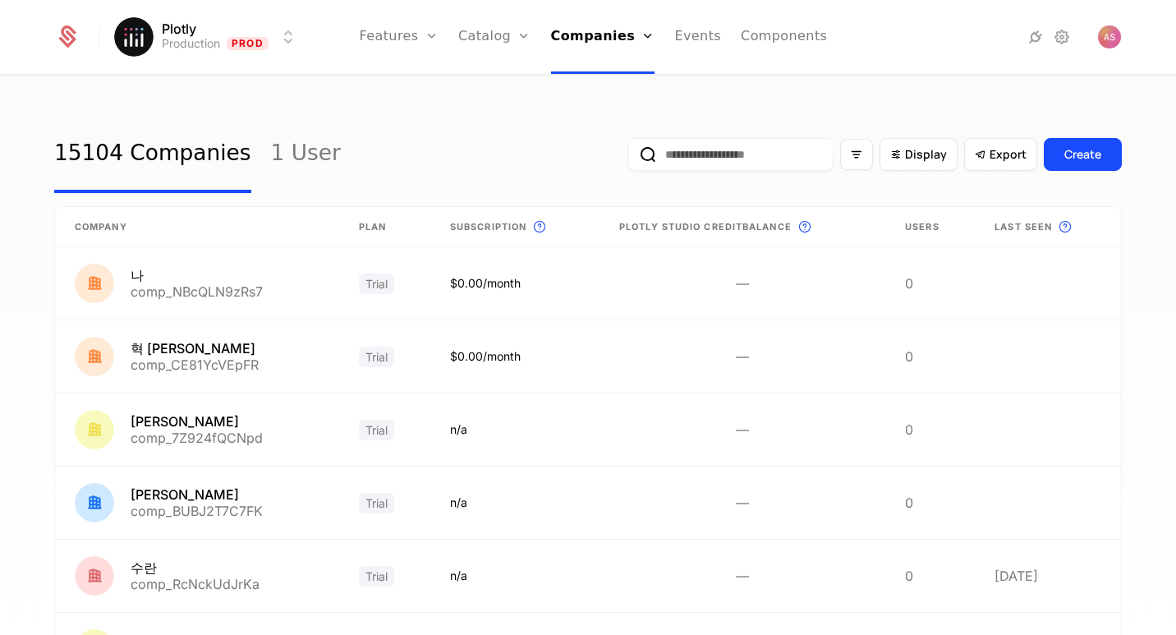
click at [665, 168] on input "email" at bounding box center [730, 154] width 205 height 33
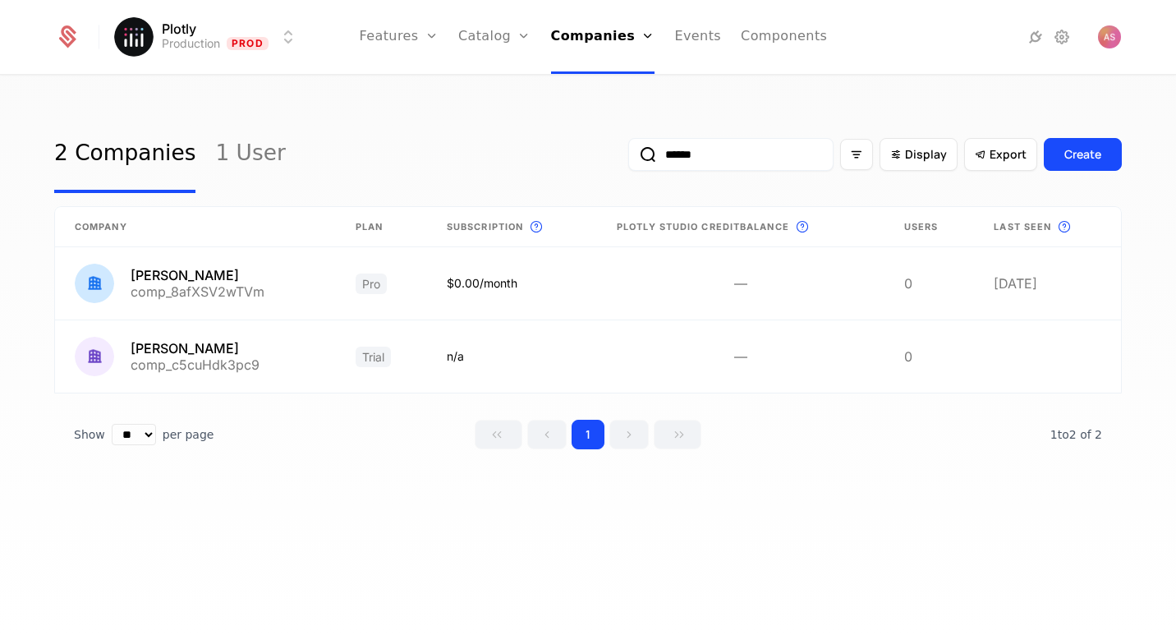
type input "******"
click at [720, 458] on div "2 Companies 1 User ****** Display Export Create Company Plan Subscription This …" at bounding box center [588, 296] width 1068 height 360
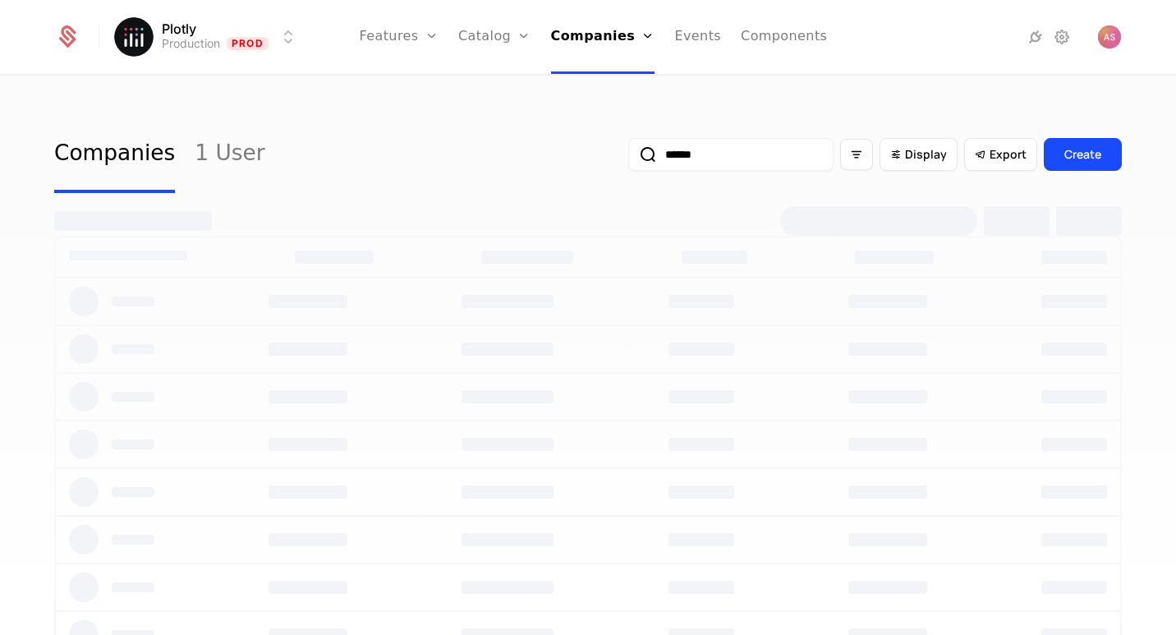
click at [679, 152] on input "******" at bounding box center [730, 154] width 205 height 33
click at [606, 87] on link "Companies" at bounding box center [609, 80] width 76 height 13
click at [610, 104] on div "Companies Users" at bounding box center [608, 93] width 115 height 79
click at [597, 113] on link "Users" at bounding box center [609, 106] width 76 height 13
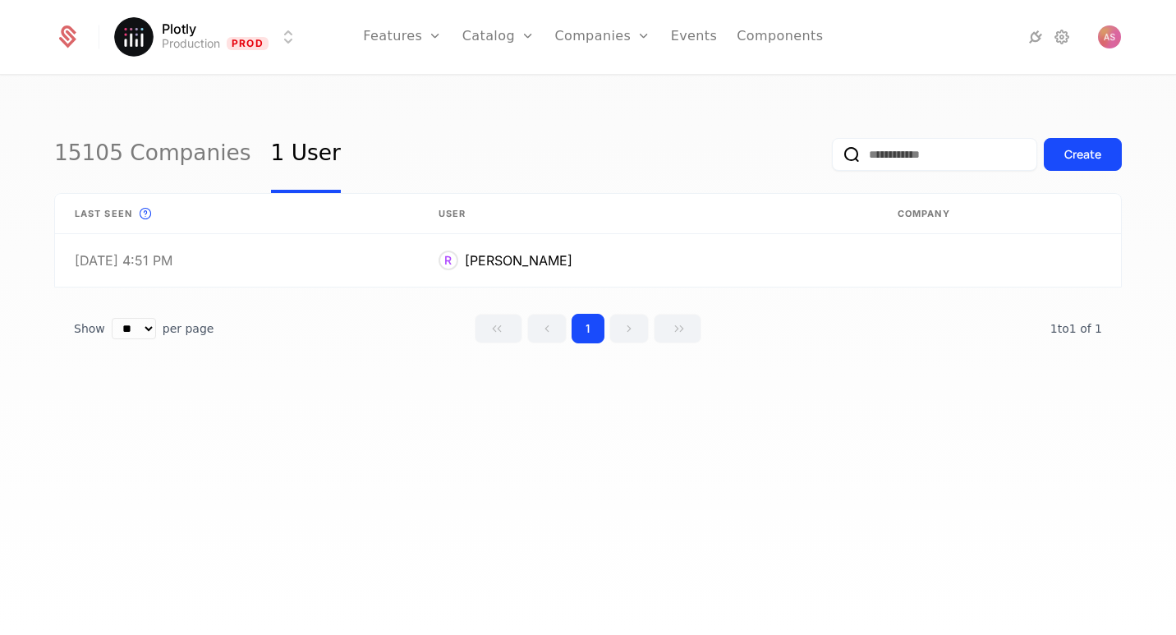
click at [615, 87] on link "Companies" at bounding box center [612, 80] width 76 height 13
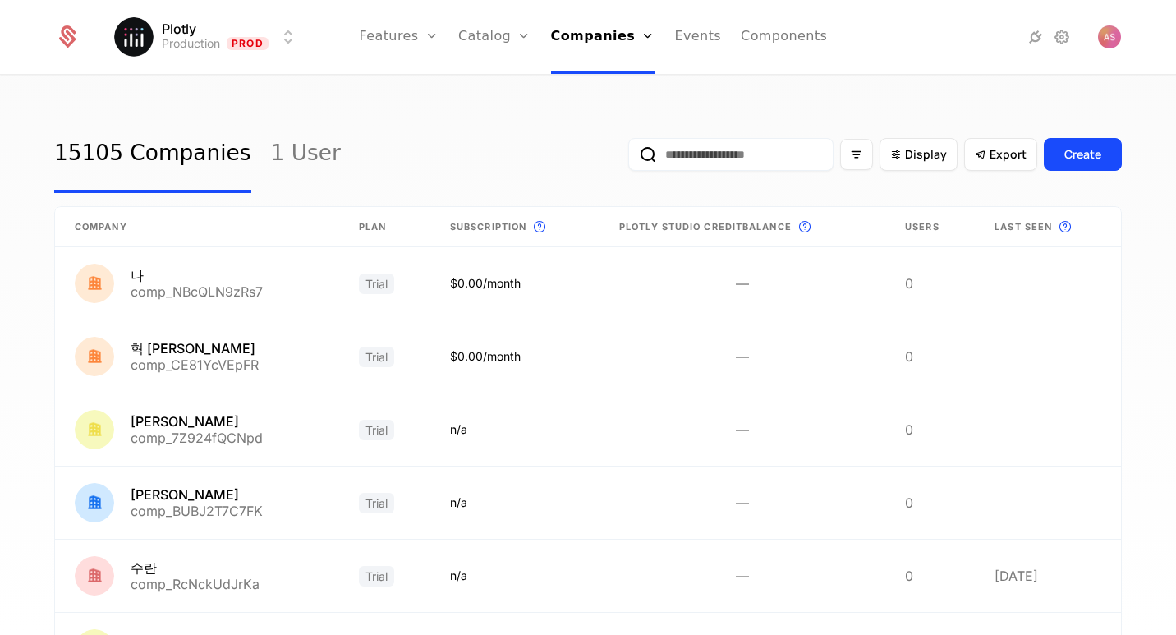
click at [668, 158] on input "email" at bounding box center [730, 154] width 205 height 33
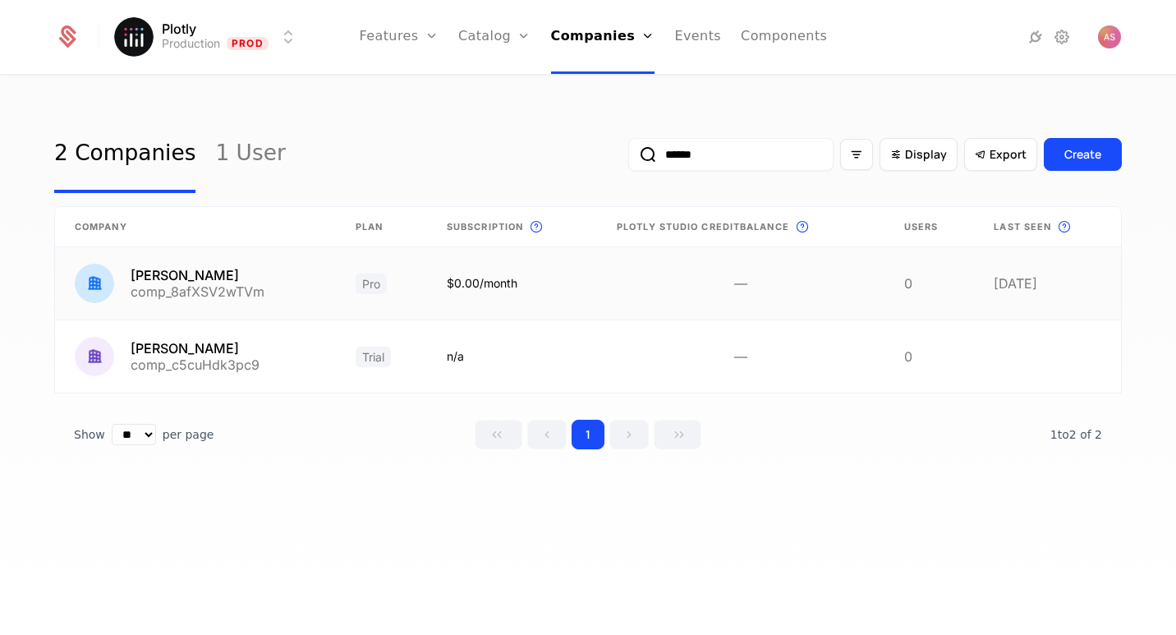
type input "******"
click at [285, 276] on link at bounding box center [195, 283] width 281 height 72
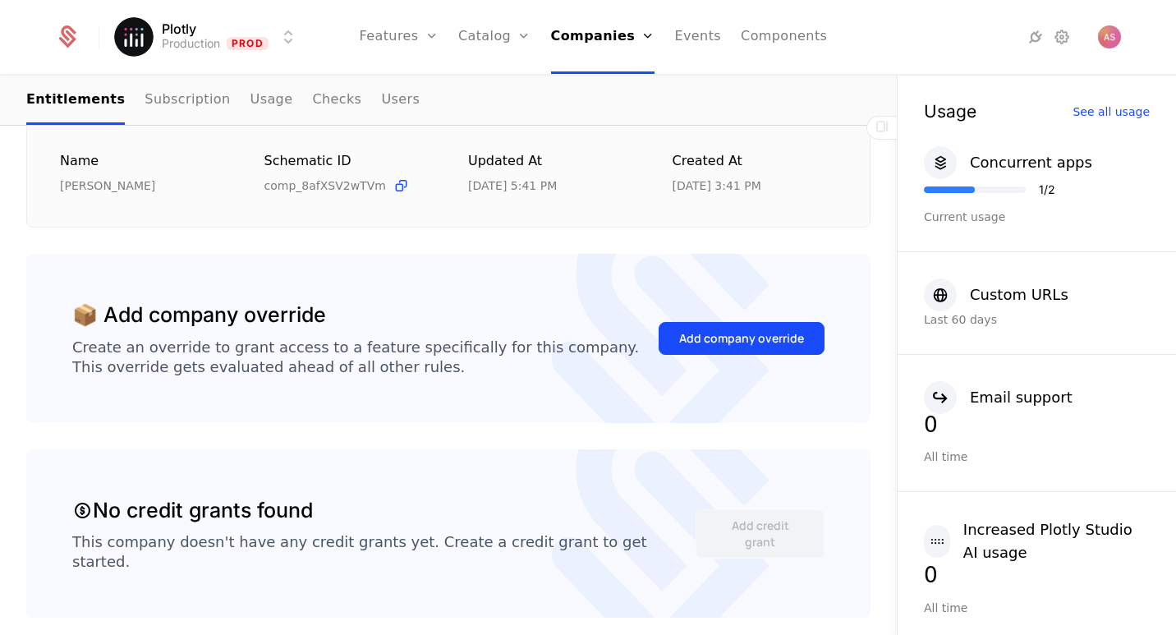
scroll to position [190, 0]
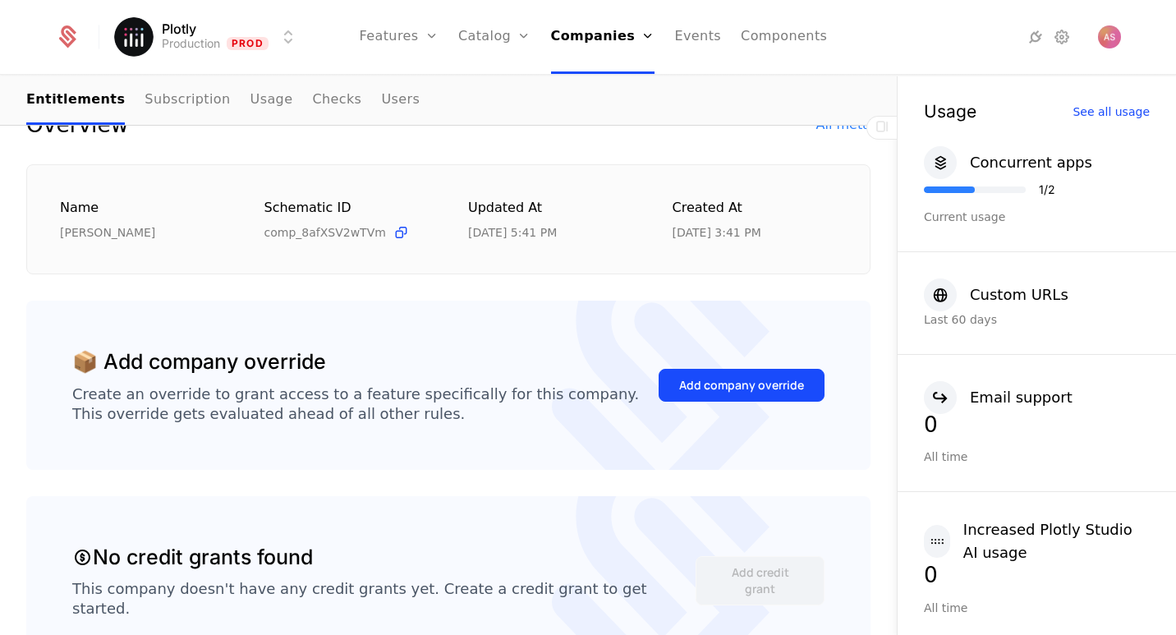
click at [737, 370] on button "Add company override" at bounding box center [742, 385] width 166 height 33
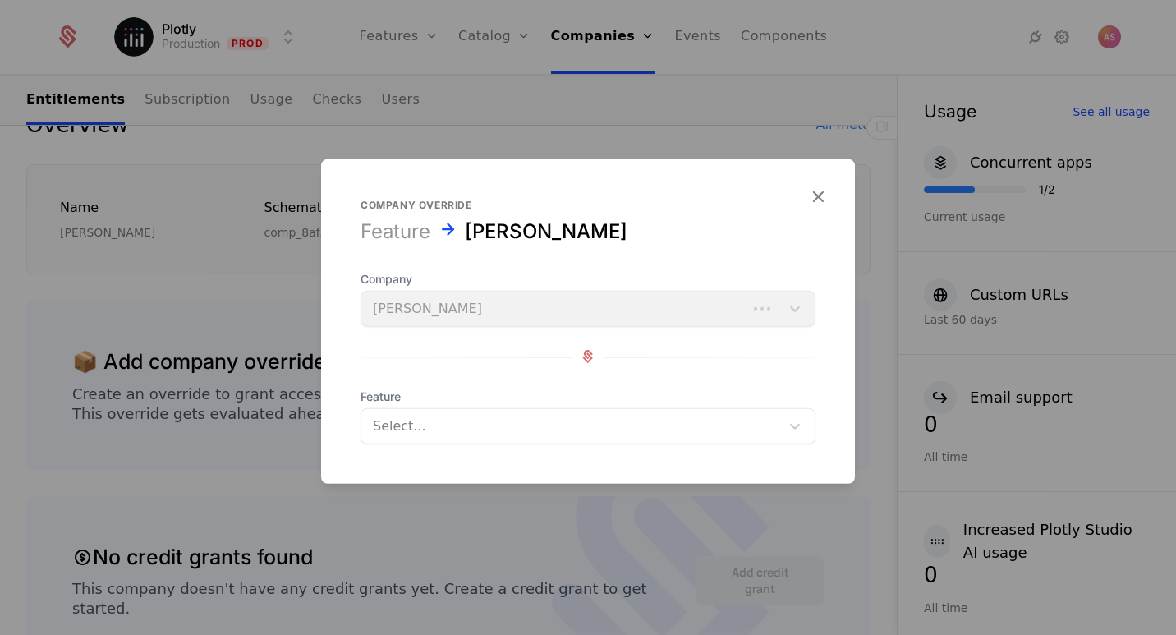
scroll to position [0, 0]
click at [824, 204] on icon "button" at bounding box center [817, 195] width 21 height 21
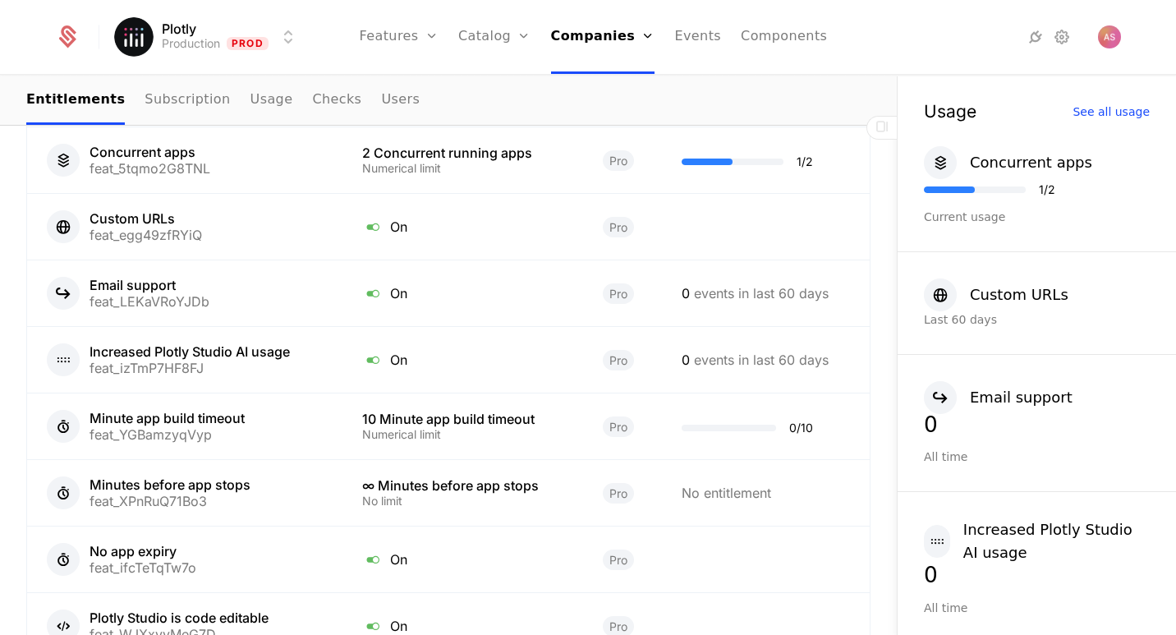
scroll to position [1071, 0]
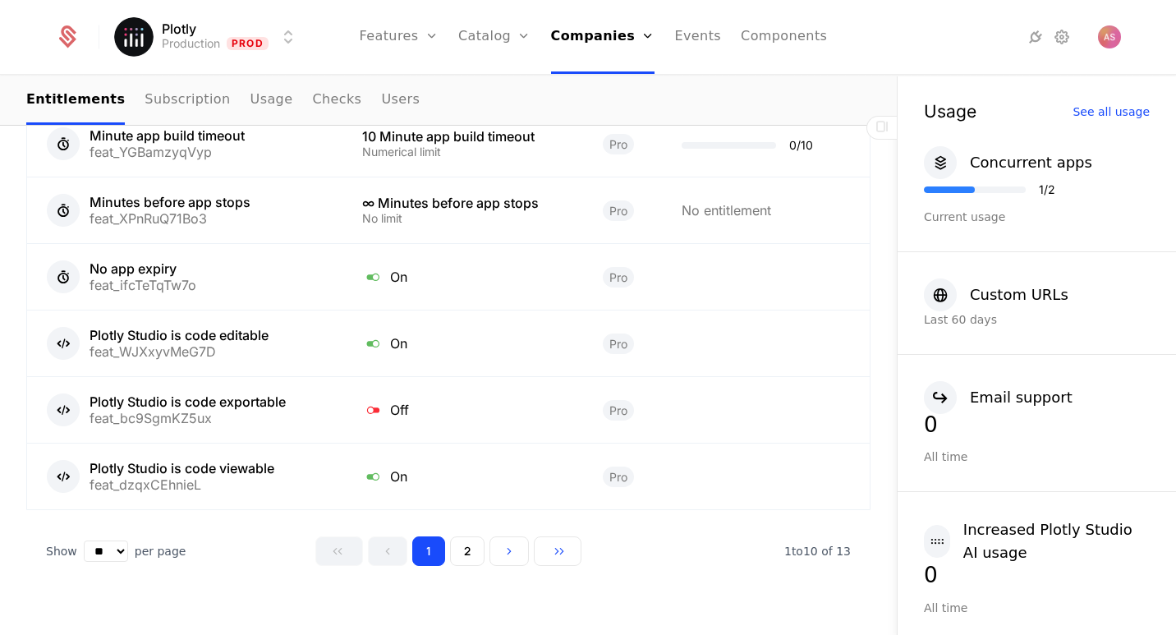
click at [462, 541] on button "2" at bounding box center [467, 551] width 35 height 30
